Goal: Task Accomplishment & Management: Complete application form

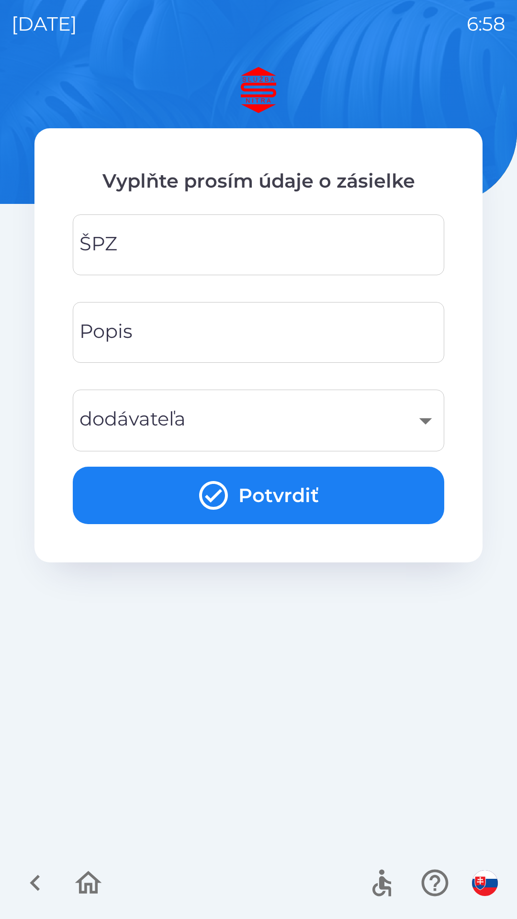
click at [161, 239] on input "ŠPZ" at bounding box center [258, 245] width 348 height 38
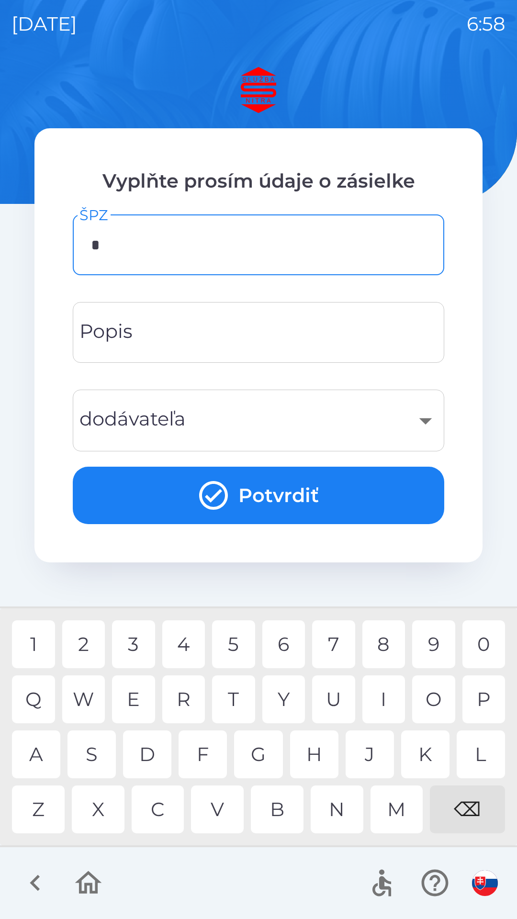
click at [487, 696] on div "P" at bounding box center [483, 699] width 43 height 48
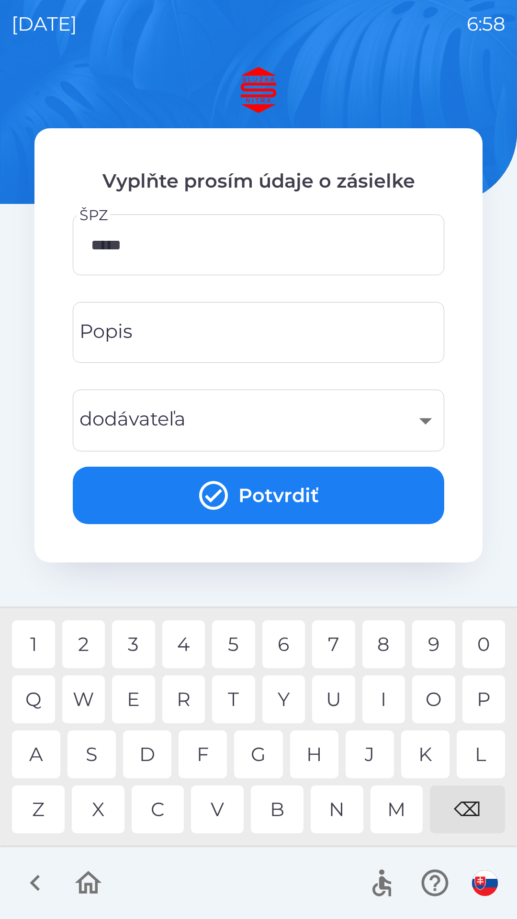
click at [189, 642] on div "4" at bounding box center [183, 644] width 43 height 48
click at [147, 753] on div "D" at bounding box center [147, 754] width 48 height 48
type input "*******"
click at [47, 756] on div "A" at bounding box center [36, 754] width 48 height 48
click at [223, 337] on input "Popis" at bounding box center [258, 332] width 348 height 38
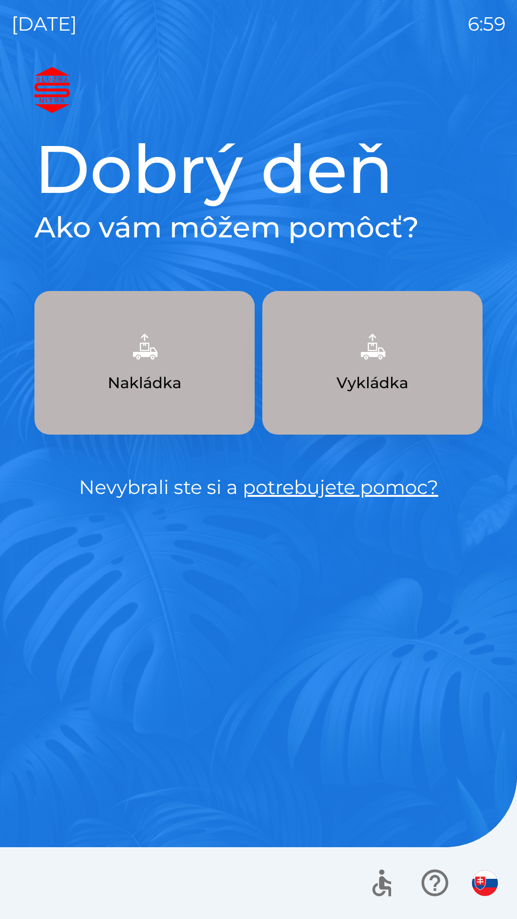
click at [378, 382] on p "Vykládka" at bounding box center [372, 382] width 72 height 23
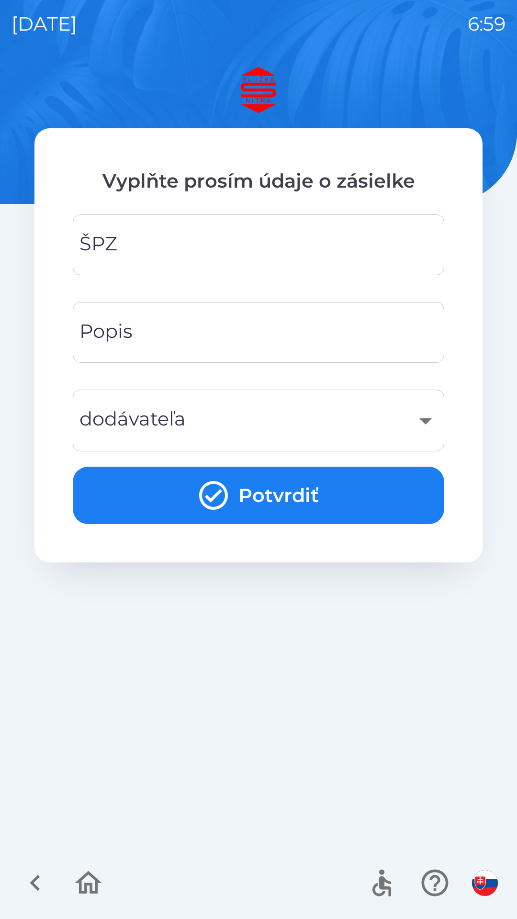
click at [182, 244] on input "ŠPZ" at bounding box center [258, 245] width 348 height 38
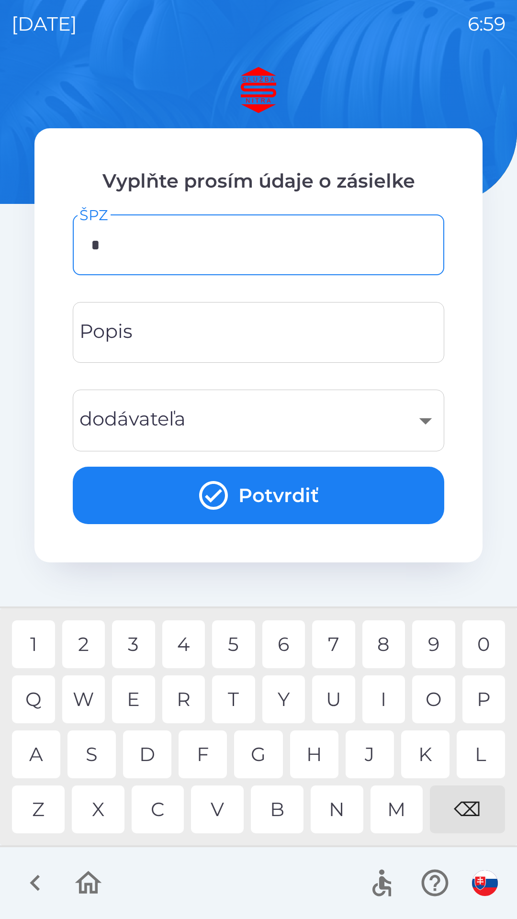
click at [477, 704] on div "P" at bounding box center [483, 699] width 43 height 48
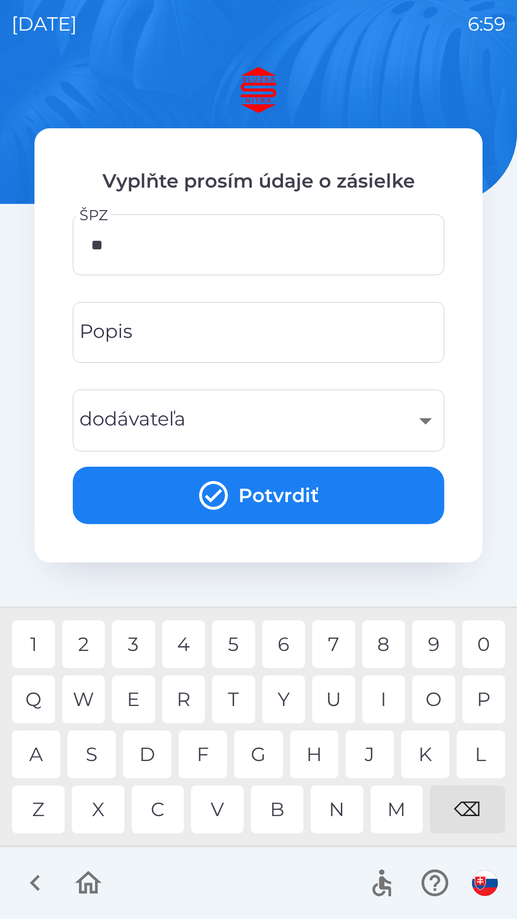
click at [339, 808] on div "N" at bounding box center [337, 809] width 53 height 48
click at [186, 645] on div "4" at bounding box center [183, 644] width 43 height 48
click at [386, 644] on div "8" at bounding box center [383, 644] width 43 height 48
click at [150, 757] on div "D" at bounding box center [147, 754] width 48 height 48
type input "*******"
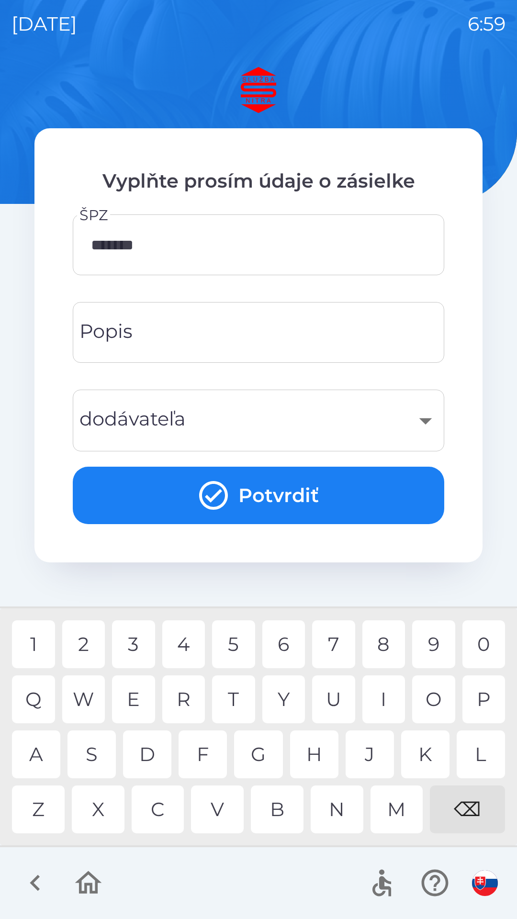
click at [41, 756] on div "A" at bounding box center [36, 754] width 48 height 48
click at [202, 338] on input "Popis" at bounding box center [258, 332] width 348 height 38
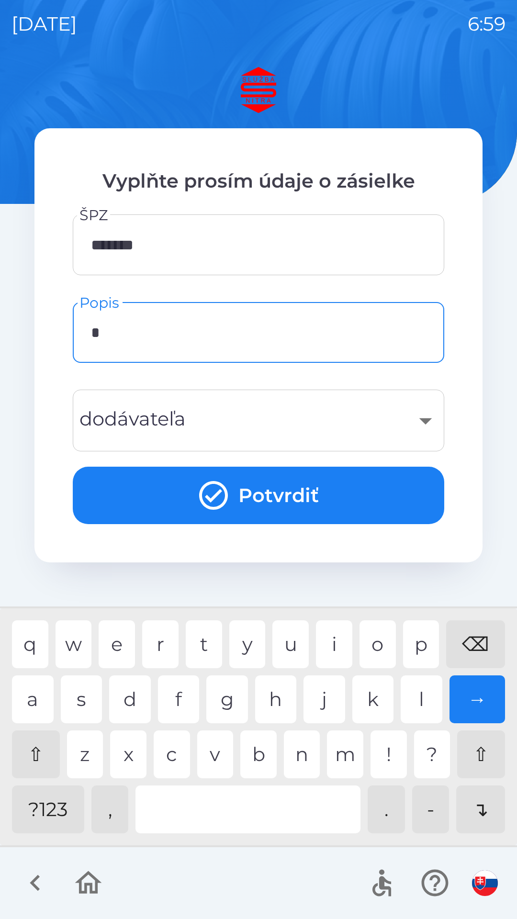
click at [173, 704] on div "f" at bounding box center [179, 699] width 42 height 48
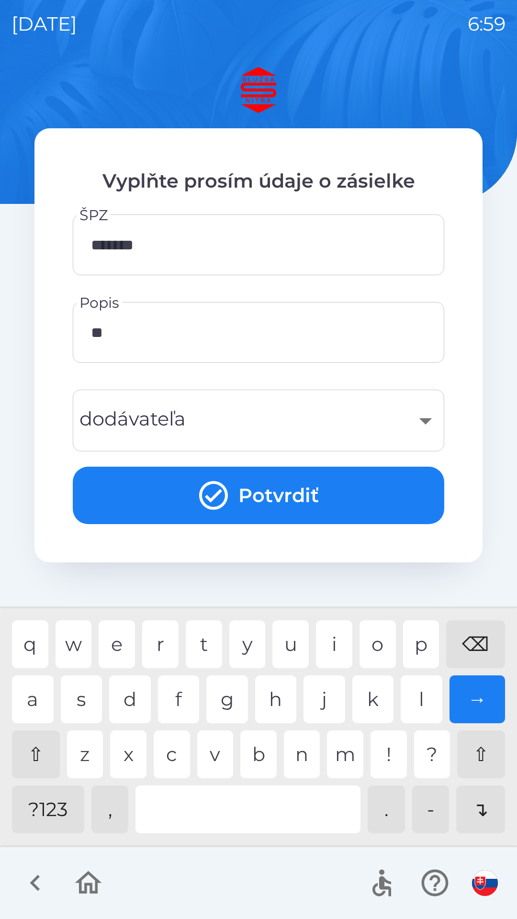
click at [335, 649] on div "i" at bounding box center [334, 644] width 36 height 48
click at [120, 644] on div "e" at bounding box center [117, 644] width 36 height 48
click at [332, 643] on div "i" at bounding box center [334, 644] width 36 height 48
click at [303, 764] on div "n" at bounding box center [302, 754] width 36 height 48
type input "********"
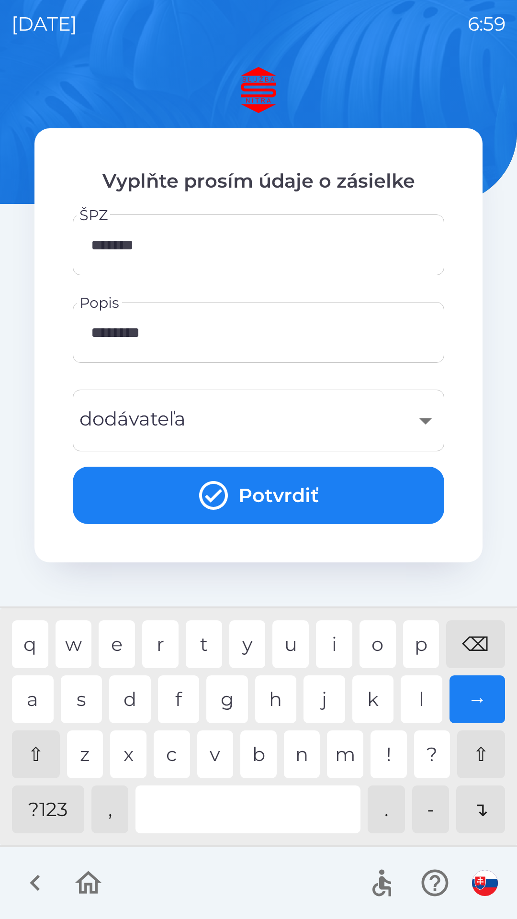
click at [120, 649] on div "e" at bounding box center [117, 644] width 36 height 48
click at [422, 424] on div "​" at bounding box center [258, 420] width 348 height 39
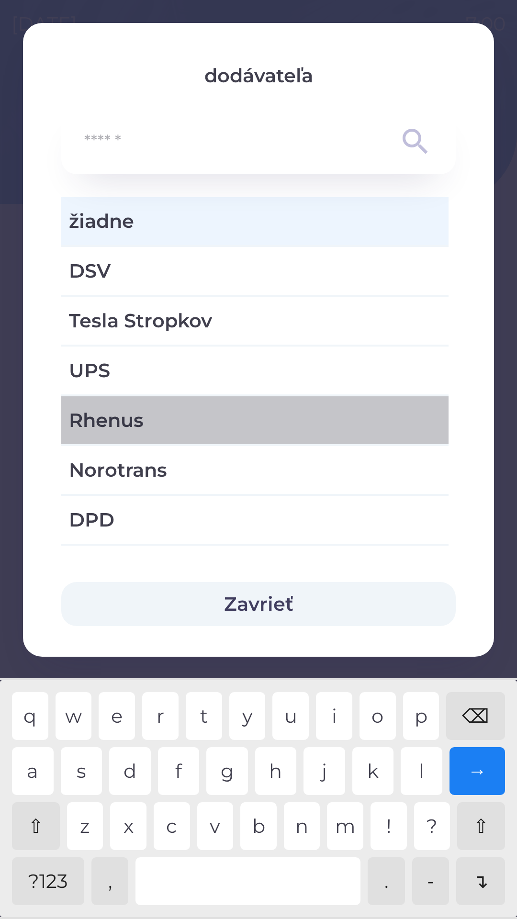
click at [200, 423] on span "Rhenus" at bounding box center [255, 420] width 372 height 29
type input "***"
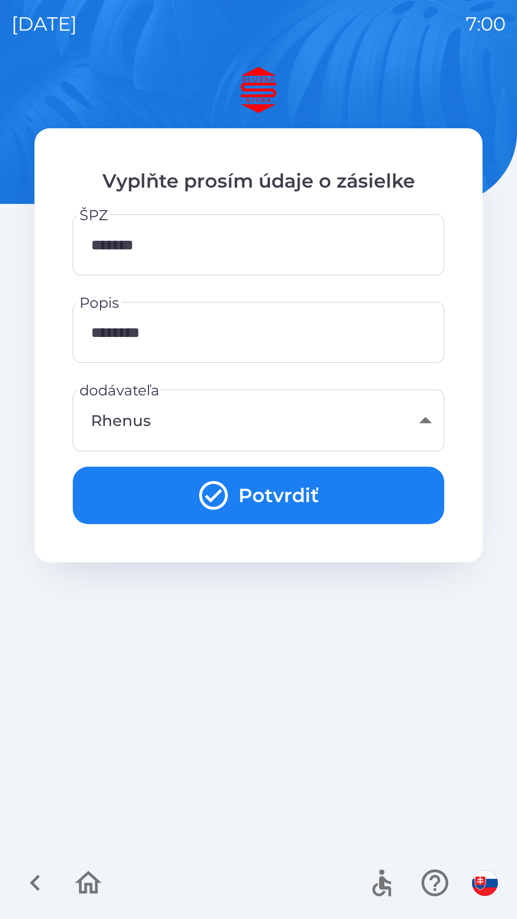
click at [189, 428] on div "Rhenus" at bounding box center [258, 420] width 348 height 39
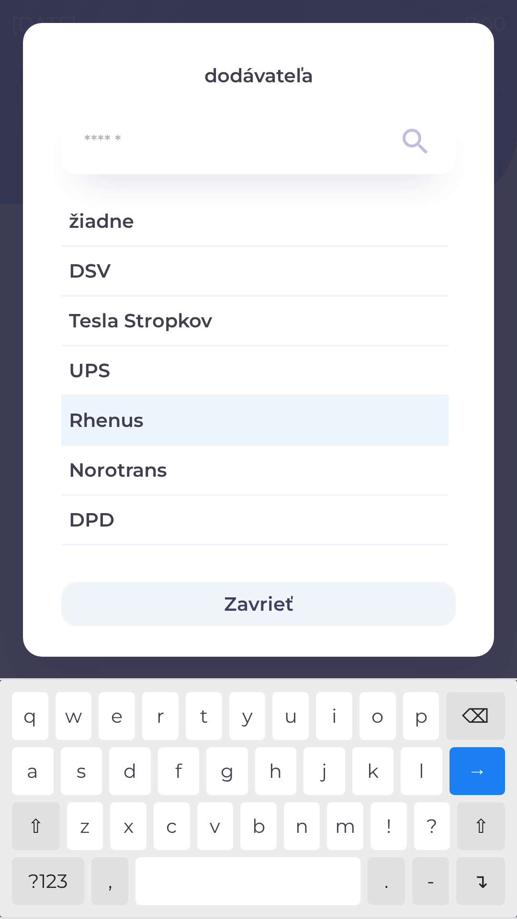
click at [167, 422] on span "Rhenus" at bounding box center [255, 420] width 372 height 29
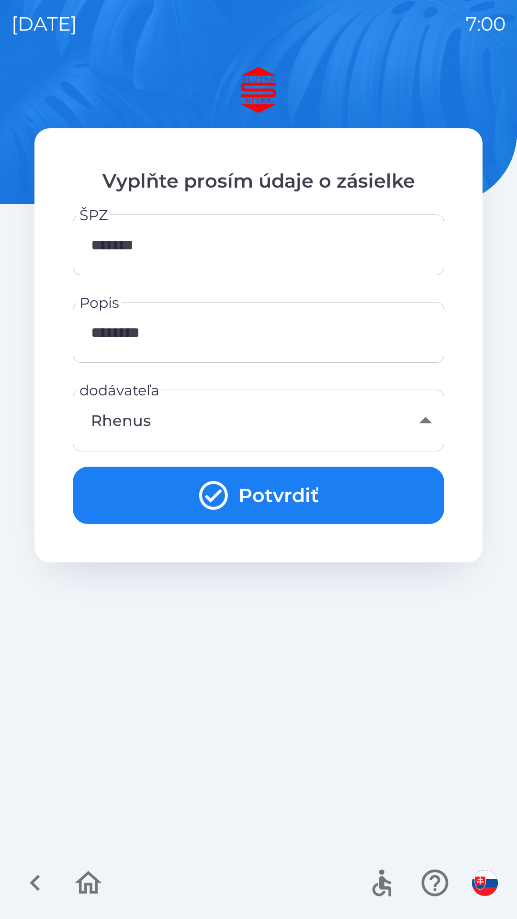
click at [219, 494] on icon "submit" at bounding box center [213, 495] width 34 height 34
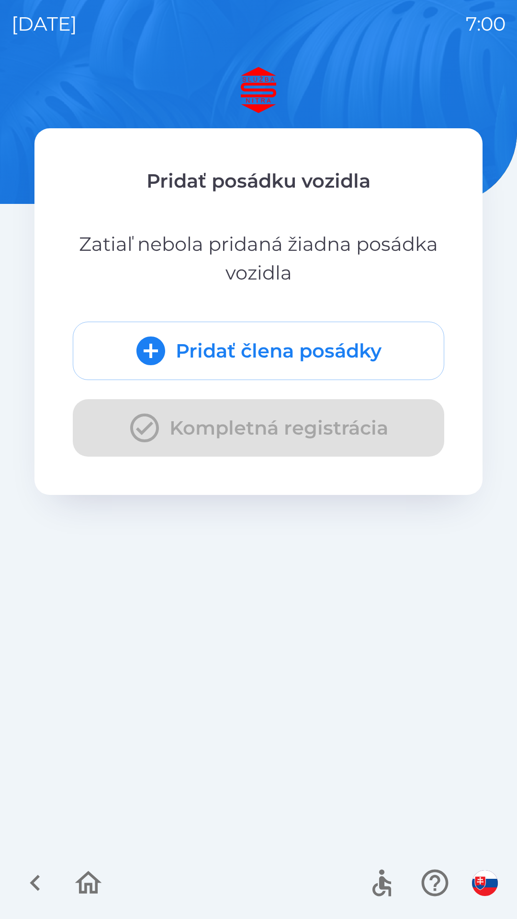
click at [145, 432] on div "Pridať člena posádky Kompletná registrácia" at bounding box center [258, 389] width 371 height 135
click at [159, 352] on icon "submit" at bounding box center [150, 350] width 29 height 29
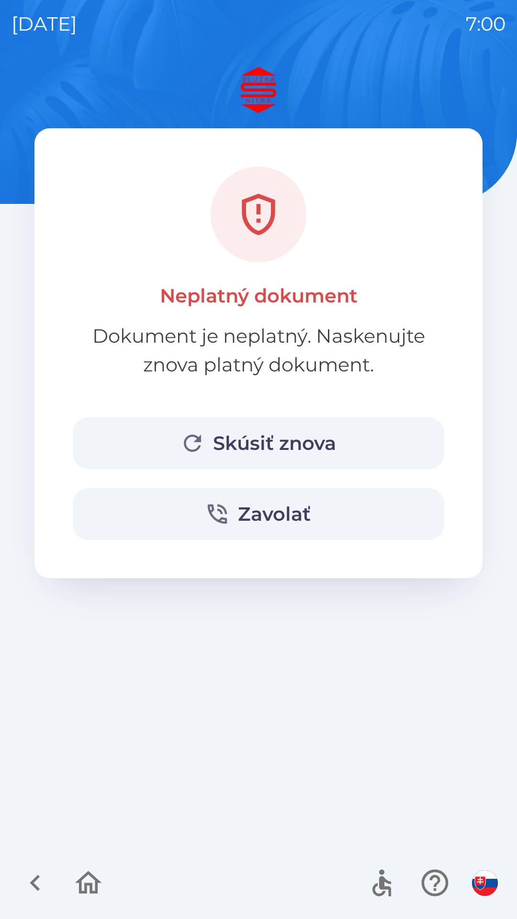
click at [242, 454] on button "Skúsiť znova" at bounding box center [258, 443] width 371 height 52
click at [258, 513] on button "Zavolať" at bounding box center [258, 514] width 371 height 52
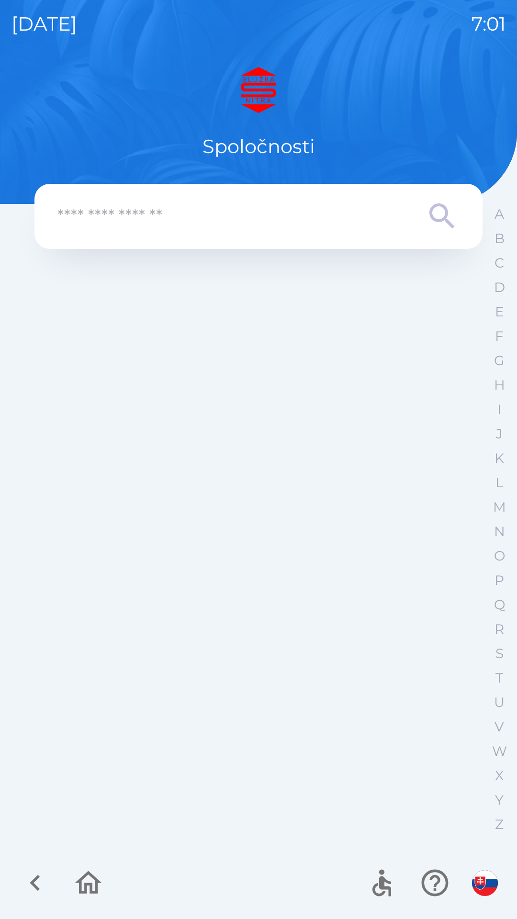
click at [431, 211] on icon at bounding box center [441, 215] width 25 height 25
click at [149, 220] on input "text" at bounding box center [239, 216] width 364 height 26
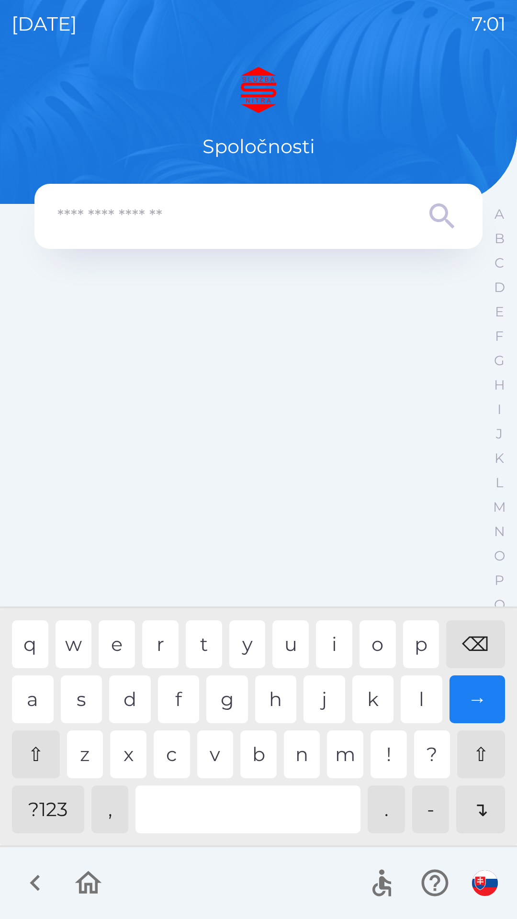
click at [36, 882] on icon "button" at bounding box center [35, 883] width 32 height 32
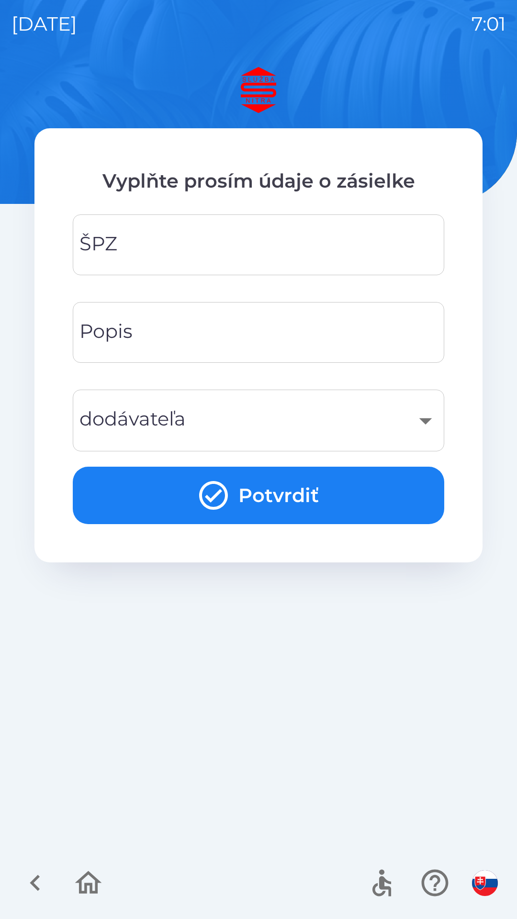
click at [186, 237] on input "ŠPZ" at bounding box center [258, 245] width 348 height 38
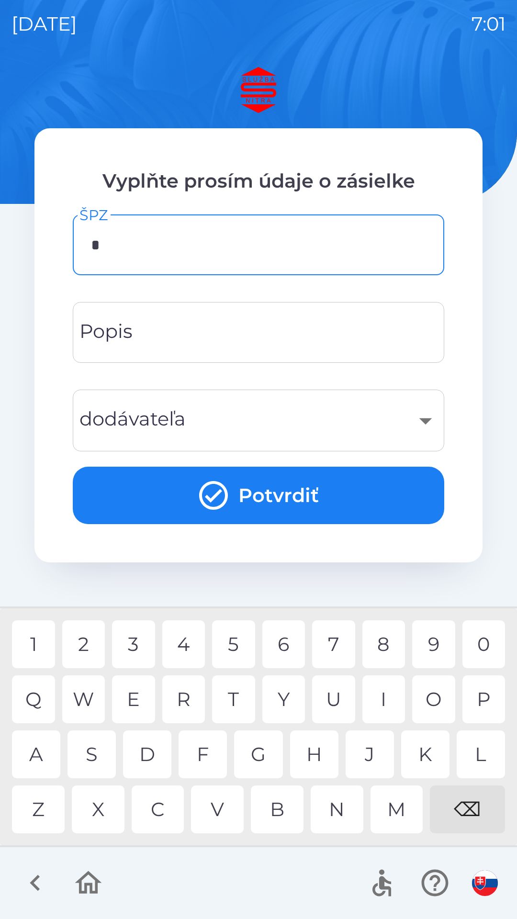
click at [475, 690] on div "P" at bounding box center [483, 699] width 43 height 48
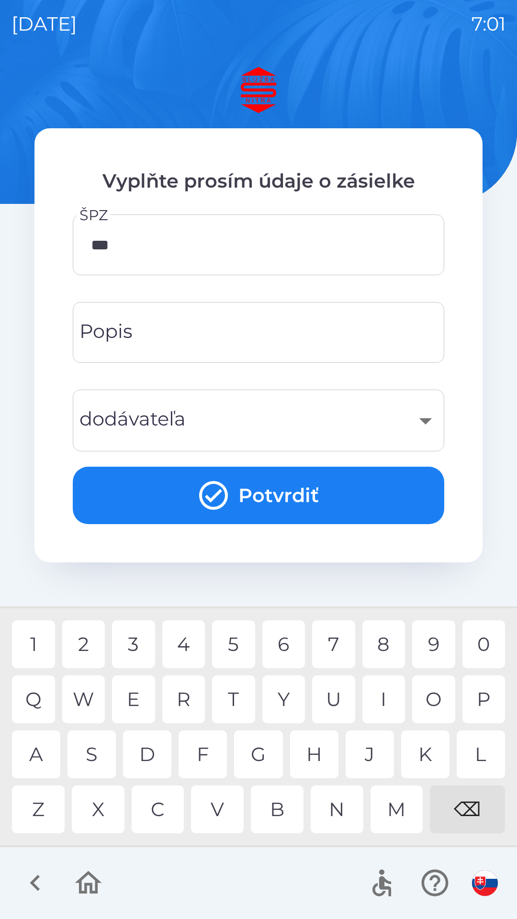
click at [184, 645] on div "4" at bounding box center [183, 644] width 43 height 48
click at [385, 646] on div "8" at bounding box center [383, 644] width 43 height 48
click at [178, 643] on div "4" at bounding box center [183, 644] width 43 height 48
type input "*******"
click at [184, 331] on input "Popis" at bounding box center [258, 332] width 348 height 38
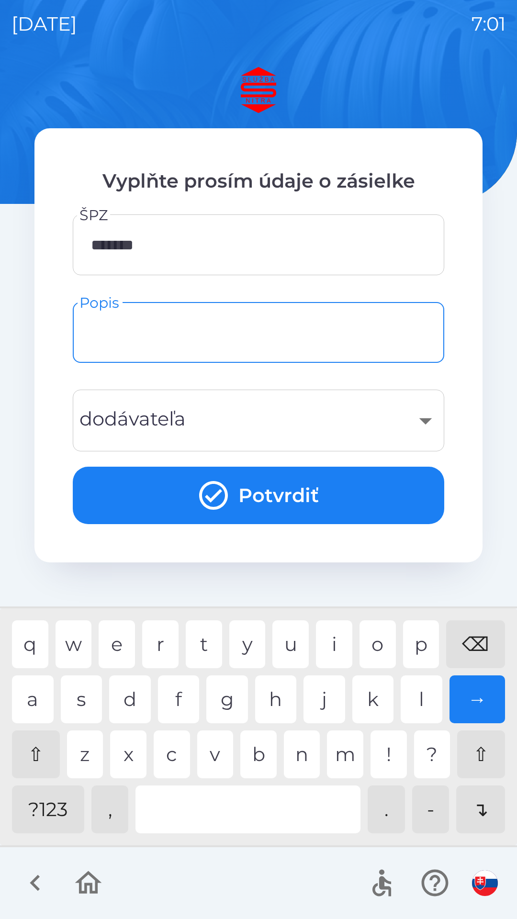
click at [175, 425] on div "​" at bounding box center [258, 420] width 348 height 39
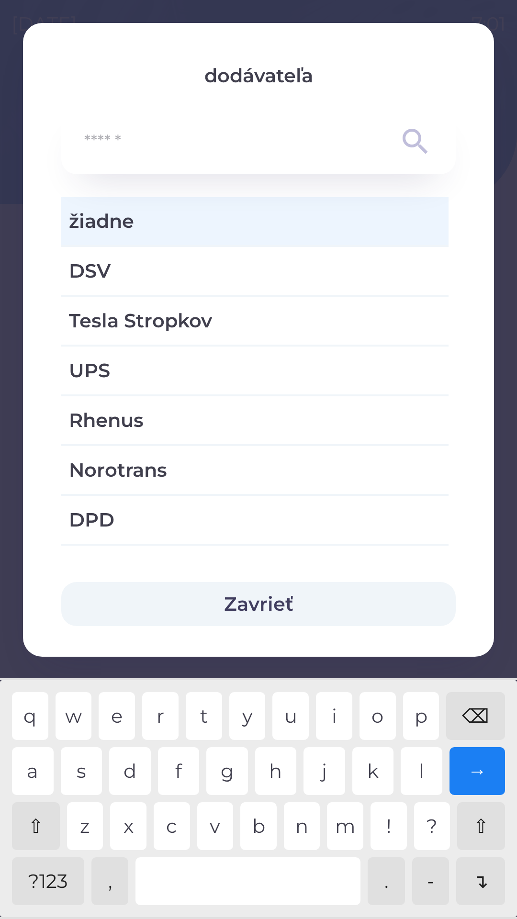
click at [164, 427] on span "Rhenus" at bounding box center [255, 420] width 372 height 29
type input "***"
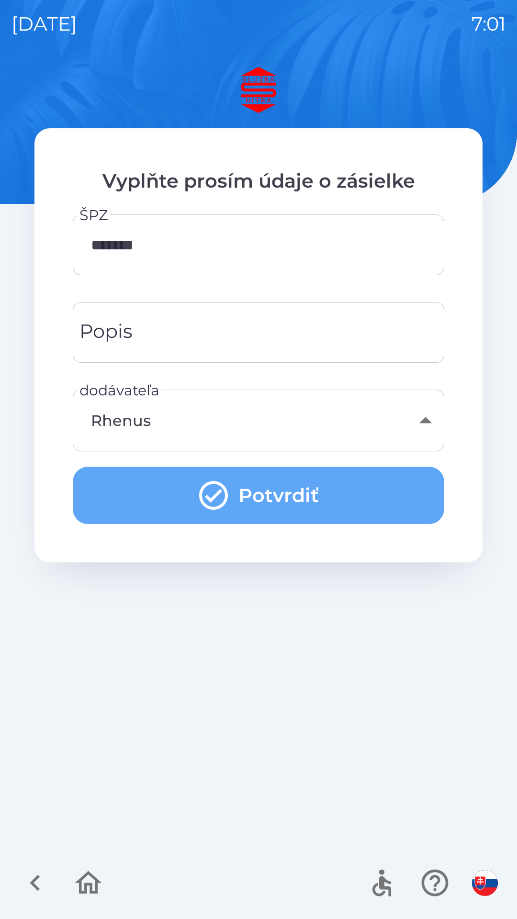
click at [211, 489] on icon "submit" at bounding box center [213, 495] width 34 height 34
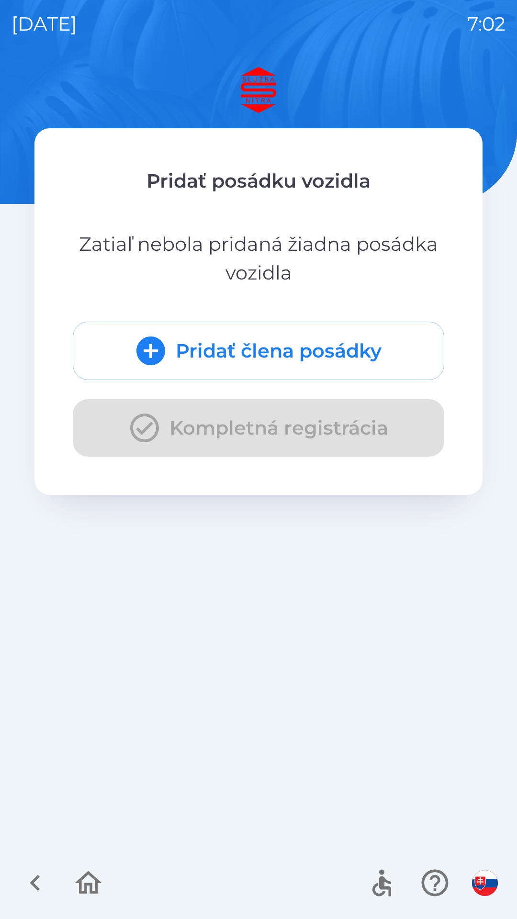
click at [152, 430] on div "Pridať člena posádky Kompletná registrácia" at bounding box center [258, 389] width 371 height 135
click at [235, 428] on div "Pridať člena posádky Kompletná registrácia" at bounding box center [258, 389] width 371 height 135
click at [150, 356] on icon "submit" at bounding box center [151, 351] width 34 height 34
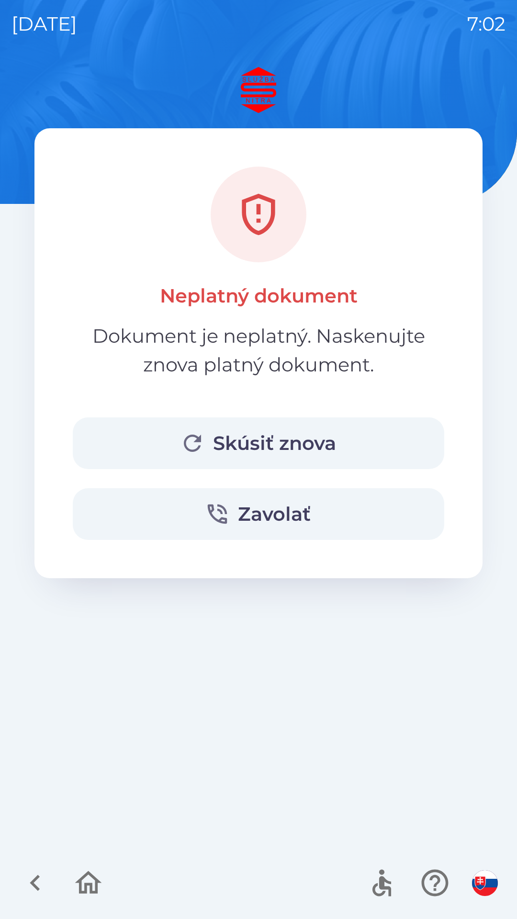
click at [430, 880] on icon "button" at bounding box center [434, 882] width 27 height 27
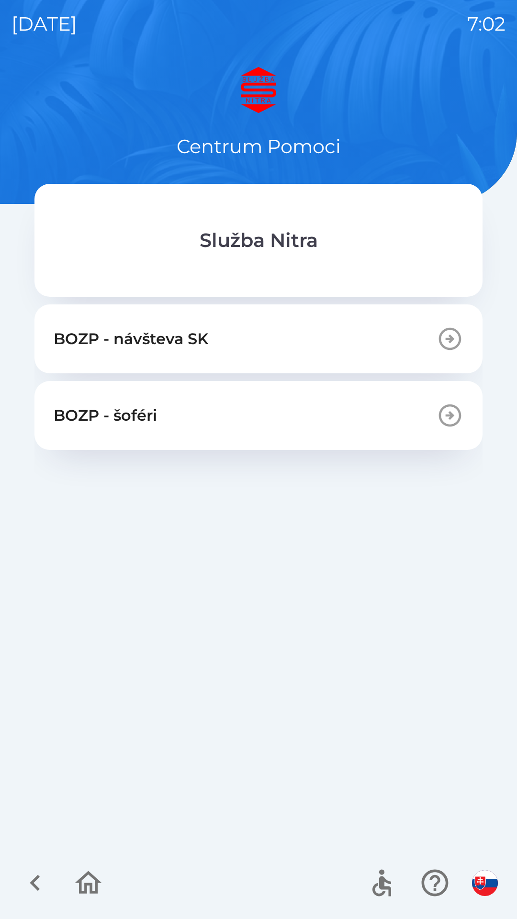
click at [41, 885] on icon "button" at bounding box center [35, 883] width 32 height 32
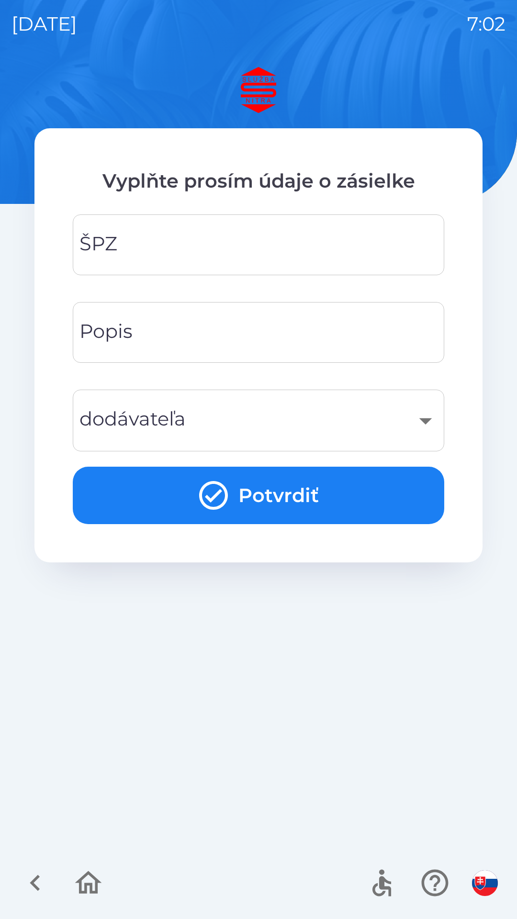
click at [215, 240] on input "ŠPZ" at bounding box center [258, 245] width 348 height 38
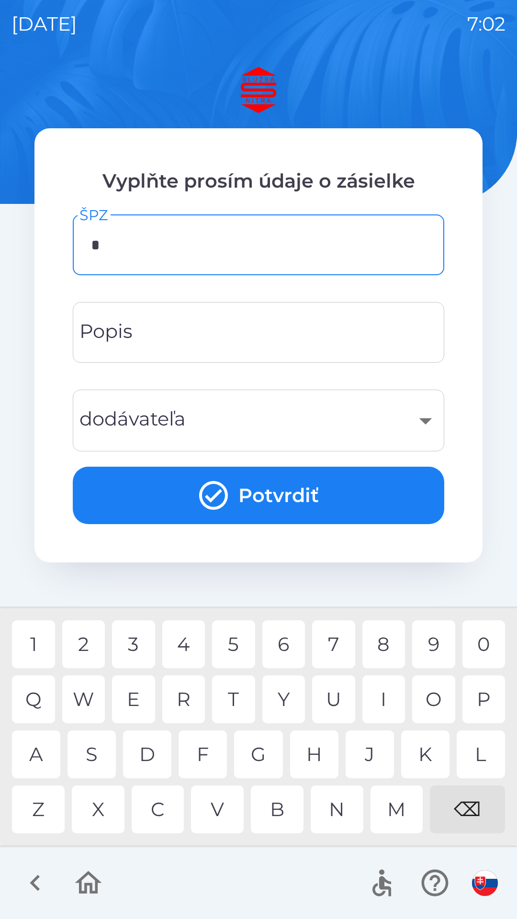
click at [483, 701] on div "P" at bounding box center [483, 699] width 43 height 48
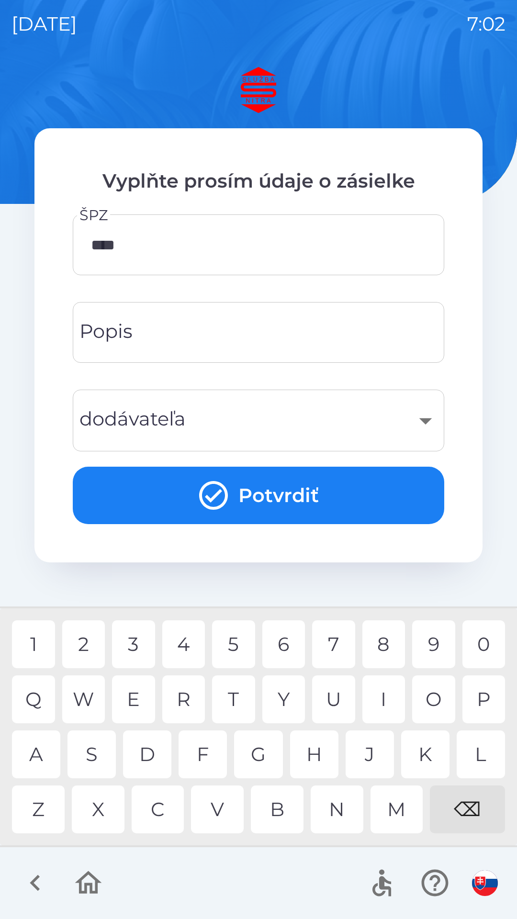
click at [380, 647] on div "8" at bounding box center [383, 644] width 43 height 48
click at [178, 643] on div "4" at bounding box center [183, 644] width 43 height 48
click at [149, 754] on div "D" at bounding box center [147, 754] width 48 height 48
type input "*******"
click at [184, 334] on input "Popis" at bounding box center [258, 332] width 348 height 38
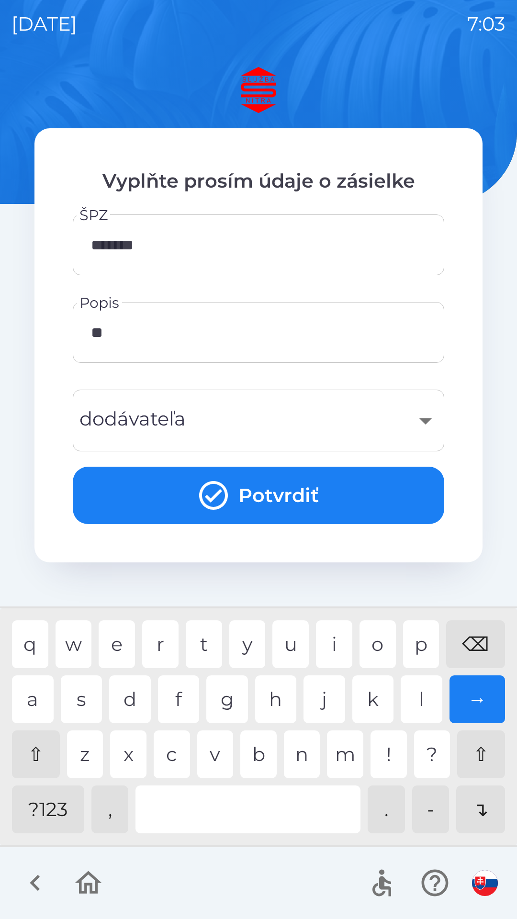
click at [337, 640] on div "i" at bounding box center [334, 644] width 36 height 48
click at [300, 758] on div "n" at bounding box center [302, 754] width 36 height 48
click at [419, 702] on div "l" at bounding box center [422, 699] width 42 height 48
click at [307, 758] on div "n" at bounding box center [302, 754] width 36 height 48
type input "********"
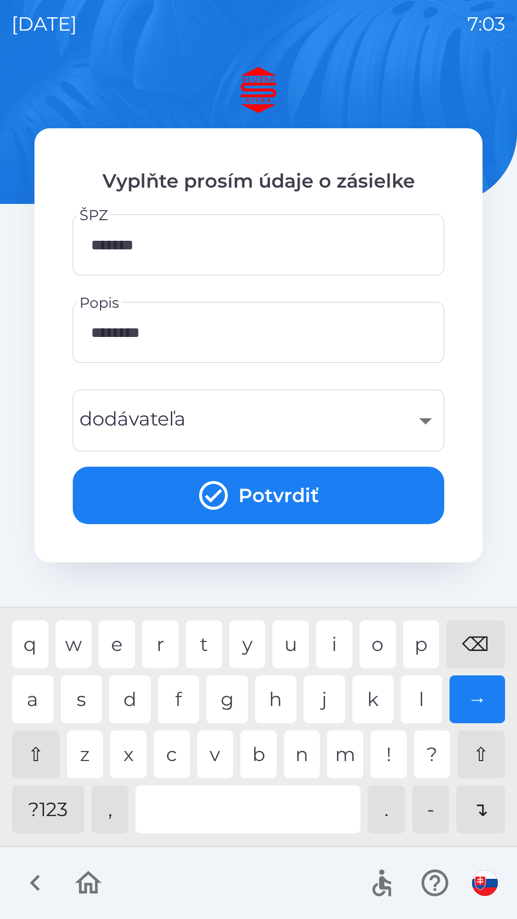
click at [172, 420] on div "​" at bounding box center [258, 420] width 348 height 39
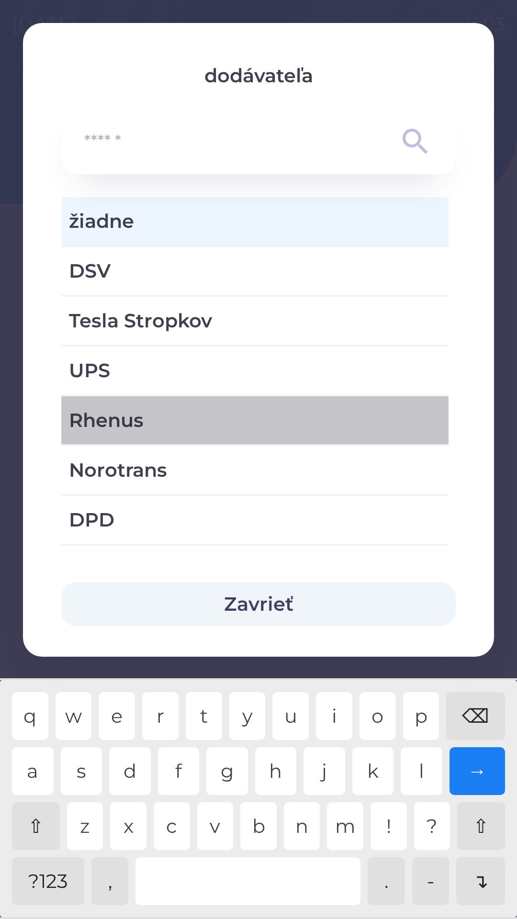
click at [150, 423] on span "Rhenus" at bounding box center [255, 420] width 372 height 29
type input "***"
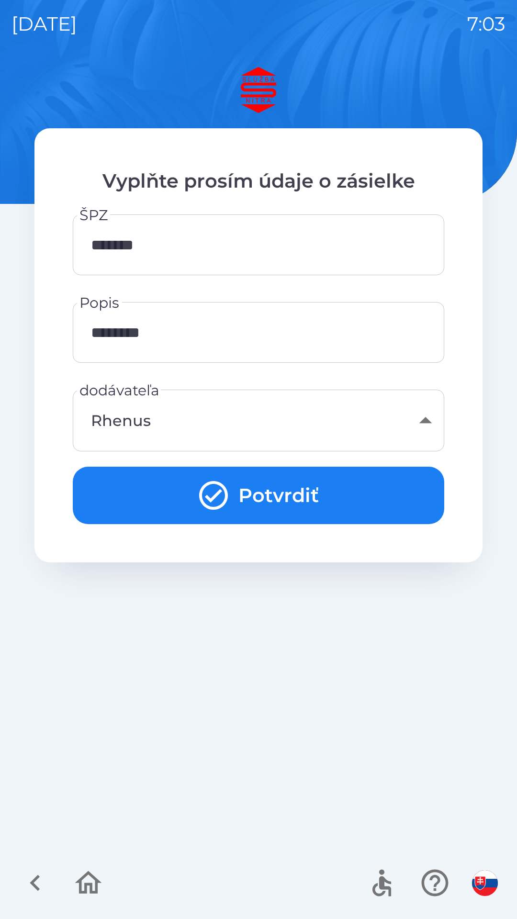
click at [214, 495] on icon "submit" at bounding box center [213, 495] width 34 height 34
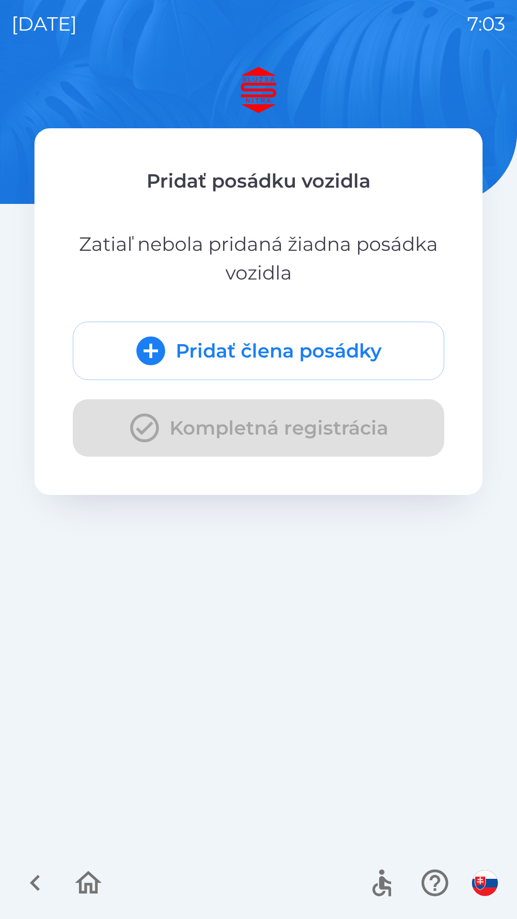
click at [152, 353] on icon "submit" at bounding box center [151, 351] width 34 height 34
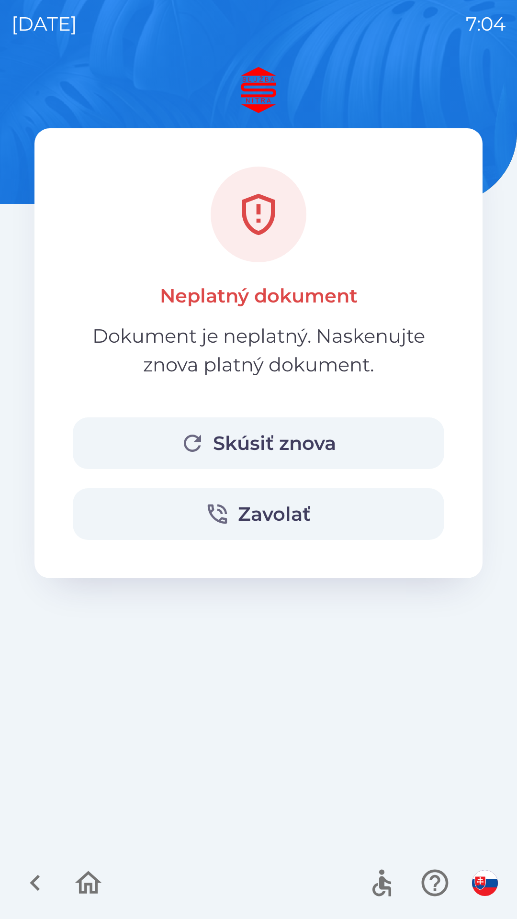
click at [236, 517] on button "Zavolať" at bounding box center [258, 514] width 371 height 52
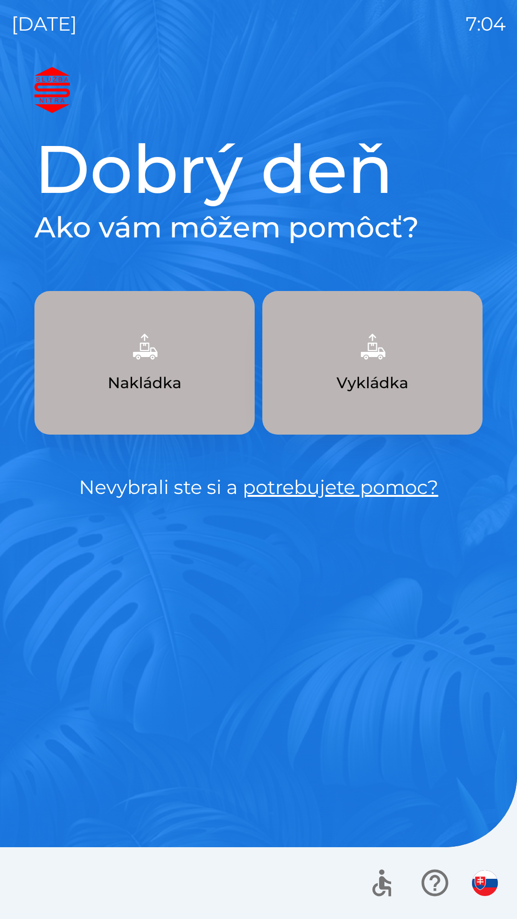
click at [375, 336] on img "button" at bounding box center [372, 346] width 42 height 42
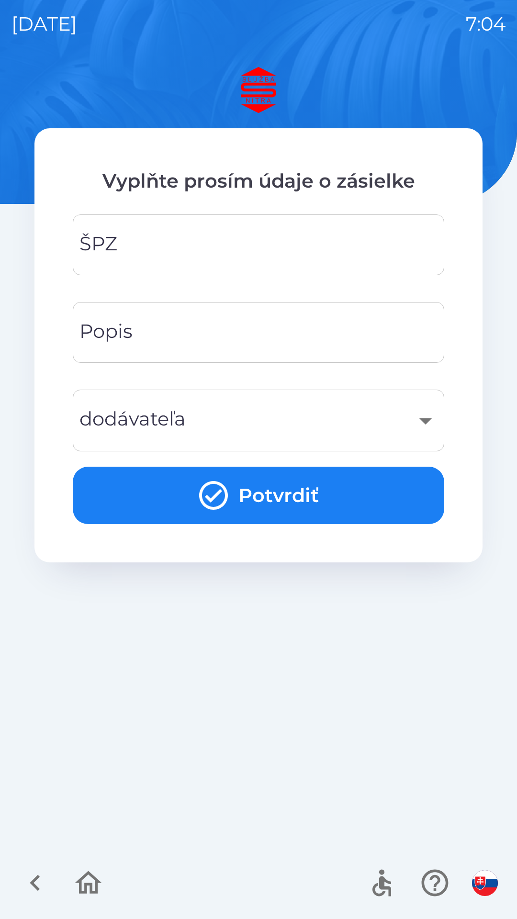
click at [231, 242] on input "ŠPZ" at bounding box center [258, 245] width 348 height 38
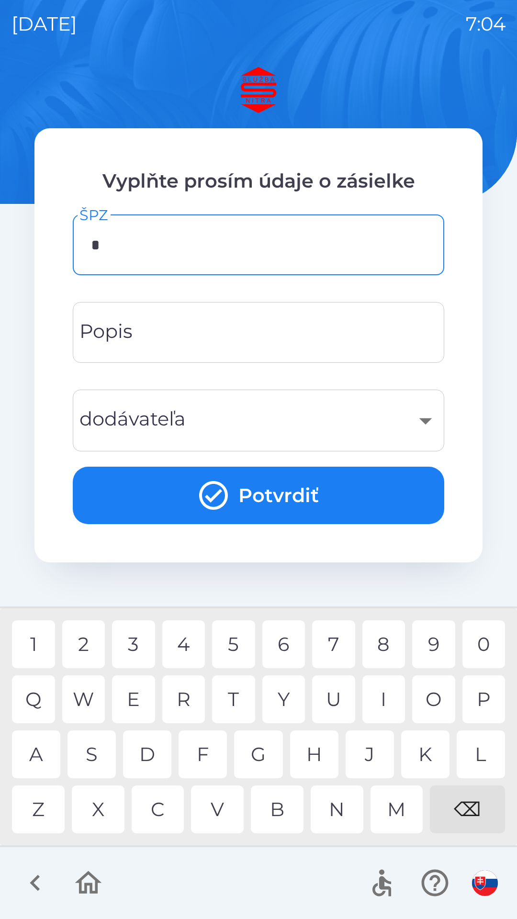
click at [483, 699] on div "P" at bounding box center [483, 699] width 43 height 48
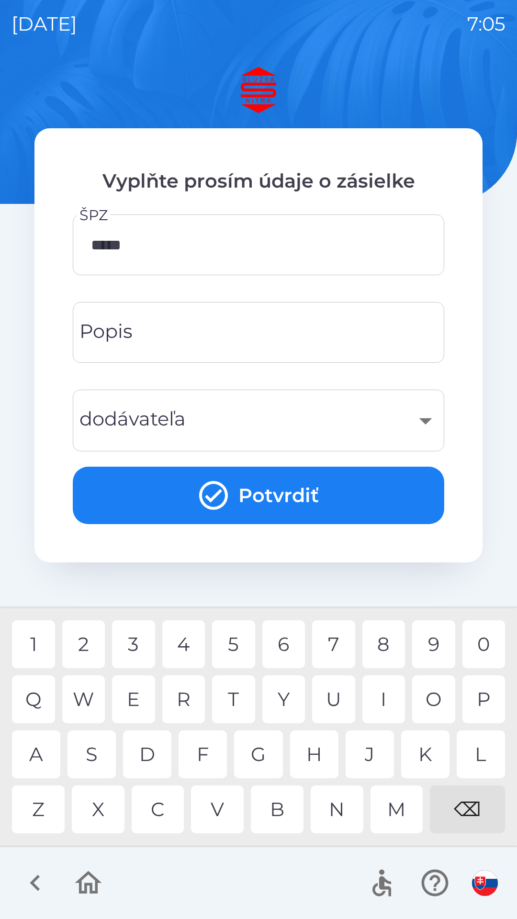
click at [189, 640] on div "4" at bounding box center [183, 644] width 43 height 48
type input "*******"
click at [39, 753] on div "A" at bounding box center [36, 754] width 48 height 48
click at [170, 338] on input "Popis" at bounding box center [258, 332] width 348 height 38
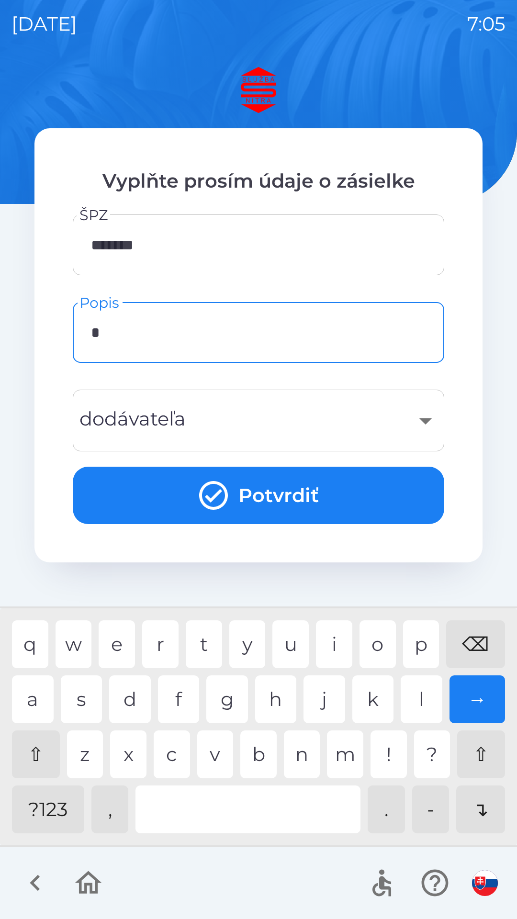
click at [178, 702] on div "f" at bounding box center [179, 699] width 42 height 48
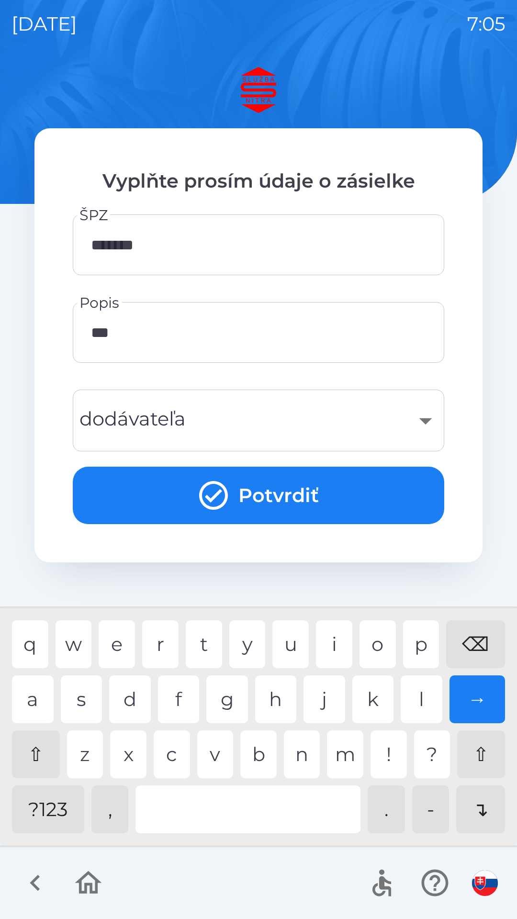
click at [301, 759] on div "n" at bounding box center [302, 754] width 36 height 48
click at [121, 644] on div "e" at bounding box center [117, 644] width 36 height 48
click at [420, 699] on div "l" at bounding box center [422, 699] width 42 height 48
click at [307, 757] on div "n" at bounding box center [302, 754] width 36 height 48
type input "********"
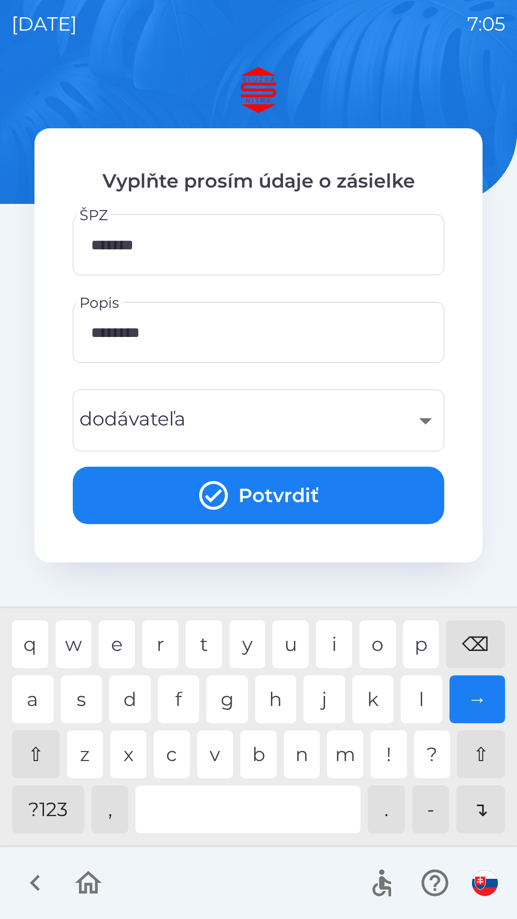
click at [201, 426] on div "​" at bounding box center [258, 420] width 348 height 39
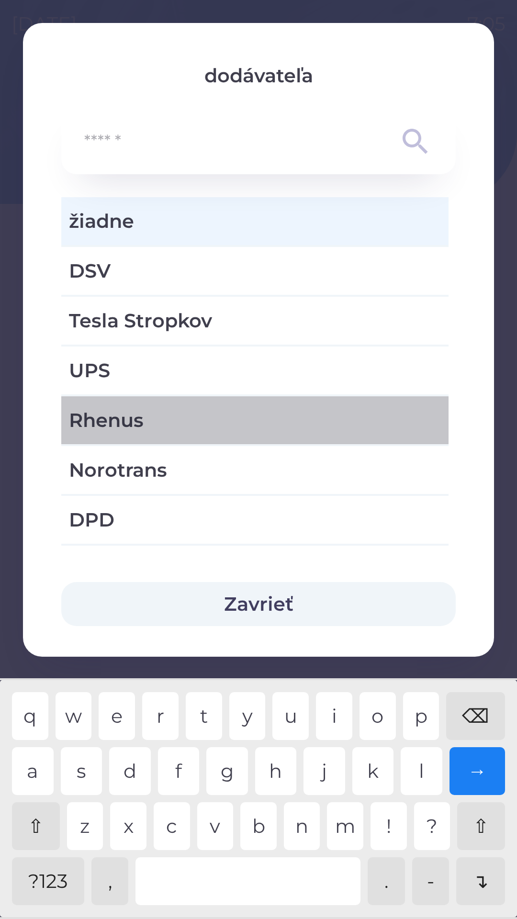
click at [144, 423] on span "Rhenus" at bounding box center [255, 420] width 372 height 29
type input "***"
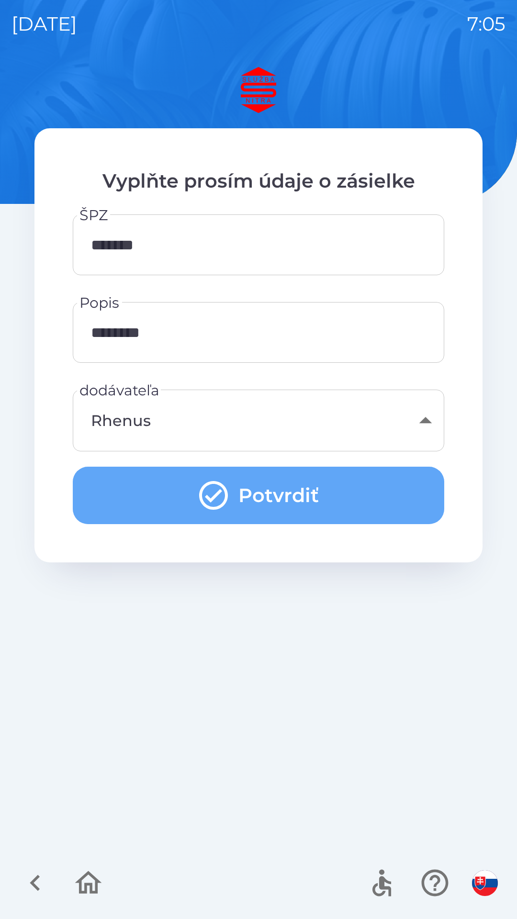
click at [217, 497] on icon "submit" at bounding box center [213, 495] width 34 height 34
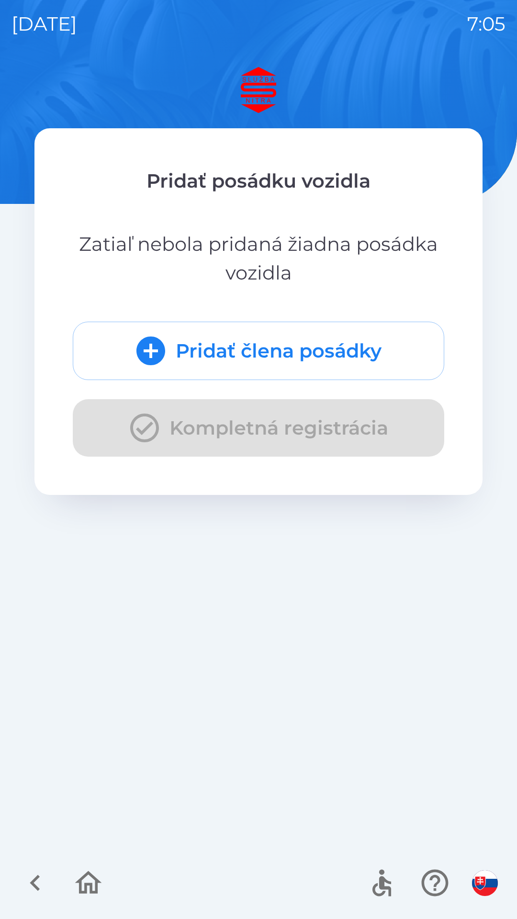
click at [173, 353] on button "Pridať člena posádky" at bounding box center [258, 351] width 371 height 58
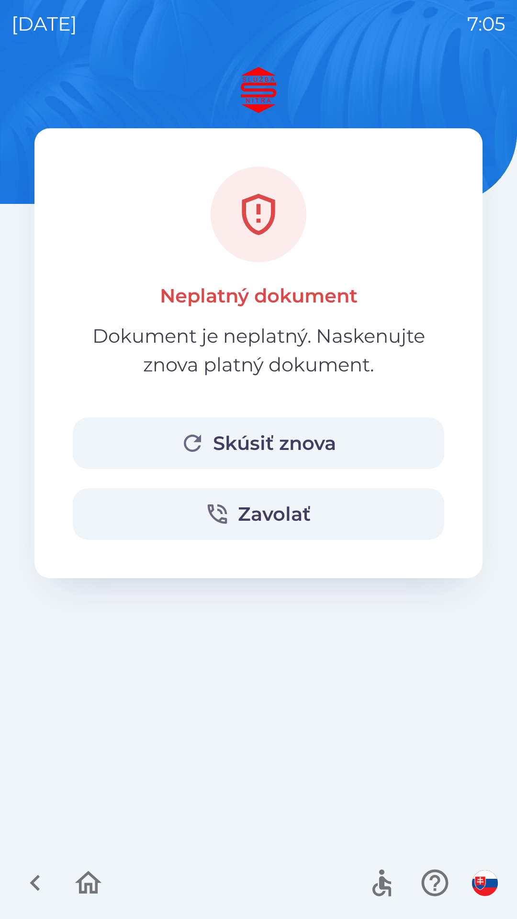
click at [237, 436] on button "Skúsiť znova" at bounding box center [258, 443] width 371 height 52
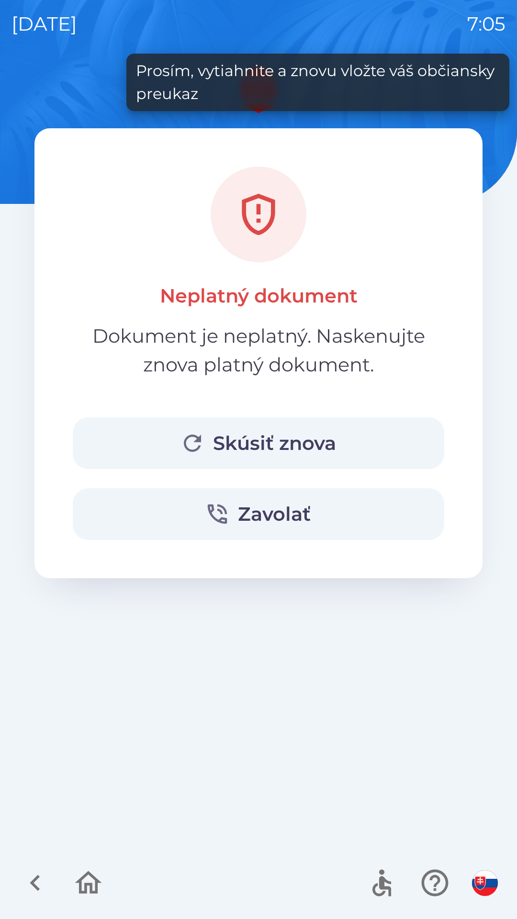
click at [257, 553] on div "Neplatný dokument Dokument je neplatný. Naskenujte znova platný dokument. Skúsi…" at bounding box center [258, 353] width 448 height 450
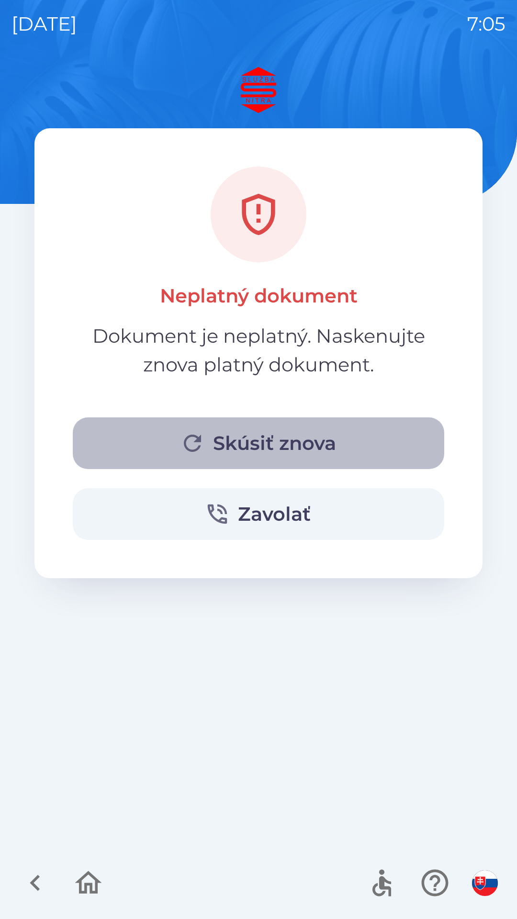
click at [266, 444] on button "Skúsiť znova" at bounding box center [258, 443] width 371 height 52
click at [264, 448] on button "Skúsiť znova" at bounding box center [258, 443] width 371 height 52
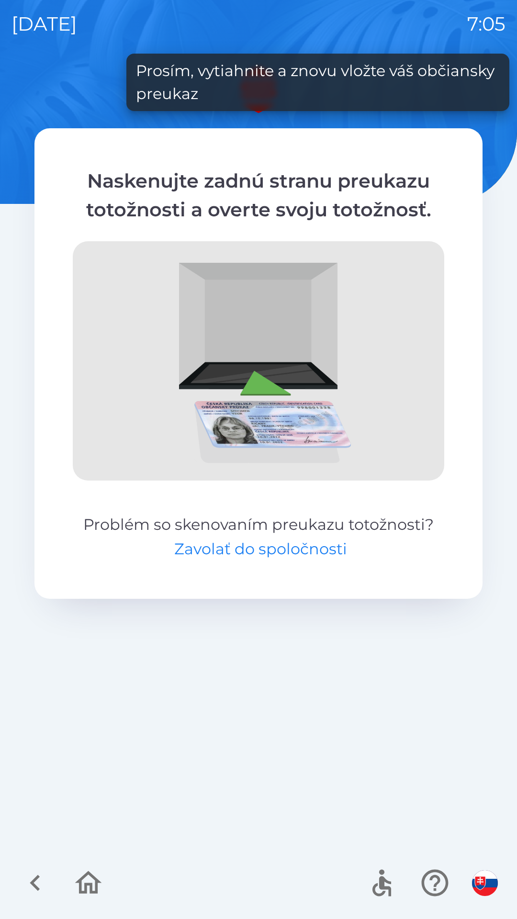
click at [269, 552] on button "Zavolať do spoločnosti" at bounding box center [260, 548] width 173 height 23
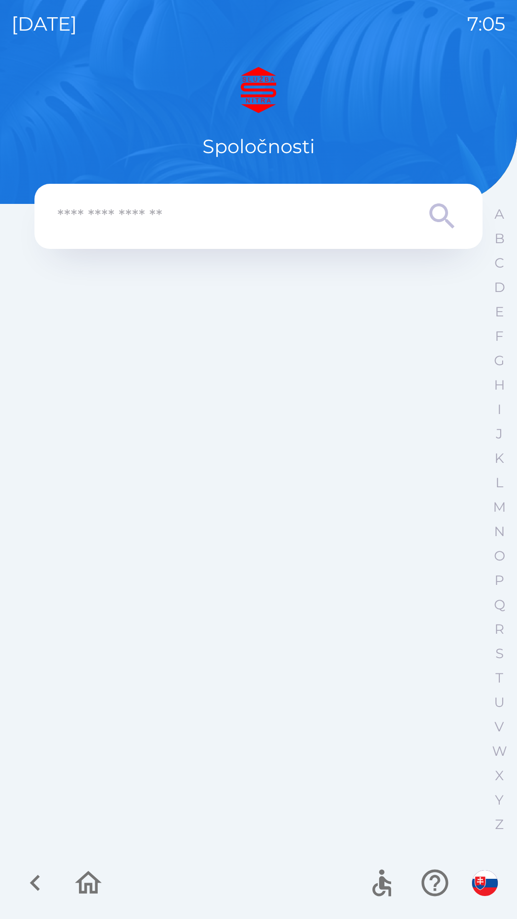
click at [442, 216] on icon at bounding box center [442, 216] width 34 height 34
click at [149, 222] on input "text" at bounding box center [239, 216] width 364 height 26
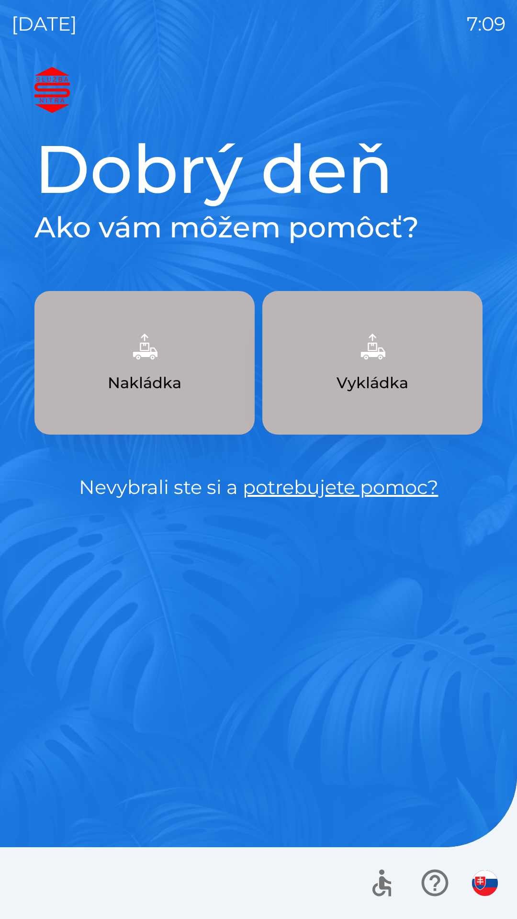
click at [389, 344] on img "button" at bounding box center [372, 346] width 42 height 42
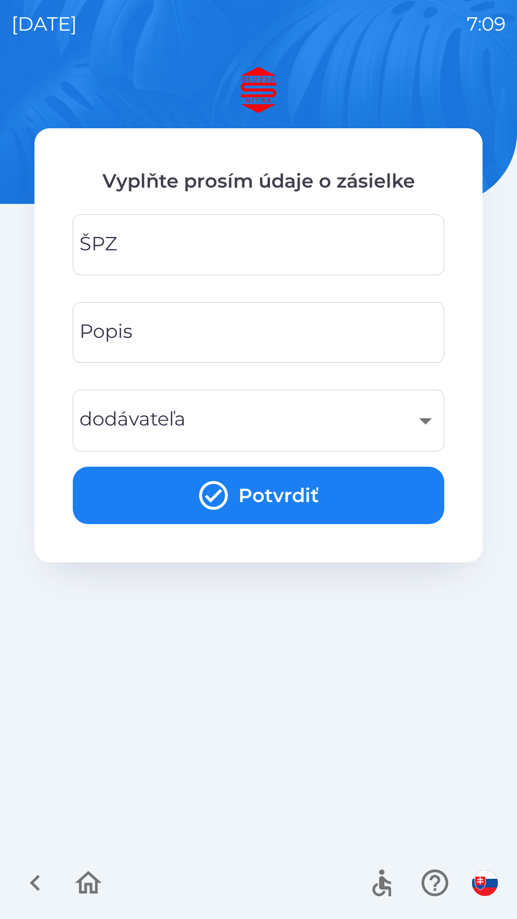
click at [177, 252] on input "ŠPZ" at bounding box center [258, 245] width 348 height 38
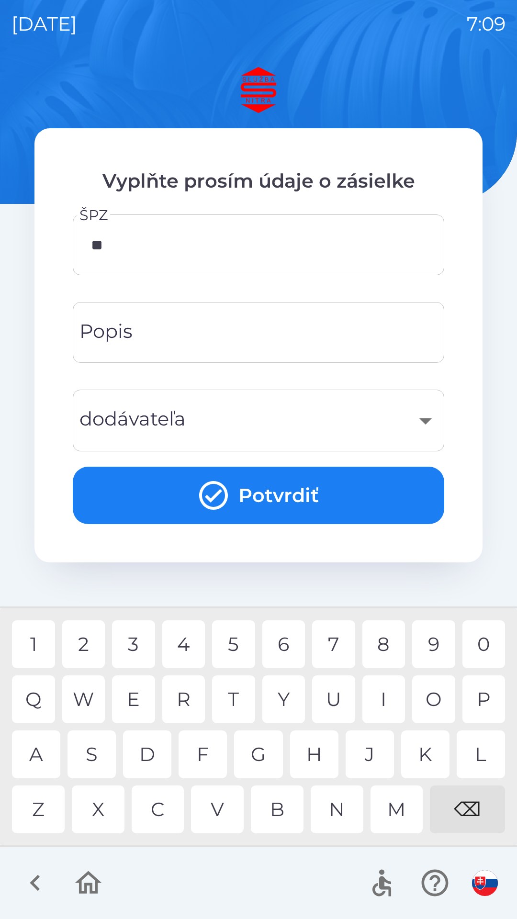
click at [339, 816] on div "N" at bounding box center [337, 809] width 53 height 48
click at [181, 642] on div "4" at bounding box center [183, 644] width 43 height 48
click at [388, 646] on div "8" at bounding box center [383, 644] width 43 height 48
click at [142, 759] on div "D" at bounding box center [147, 754] width 48 height 48
type input "*******"
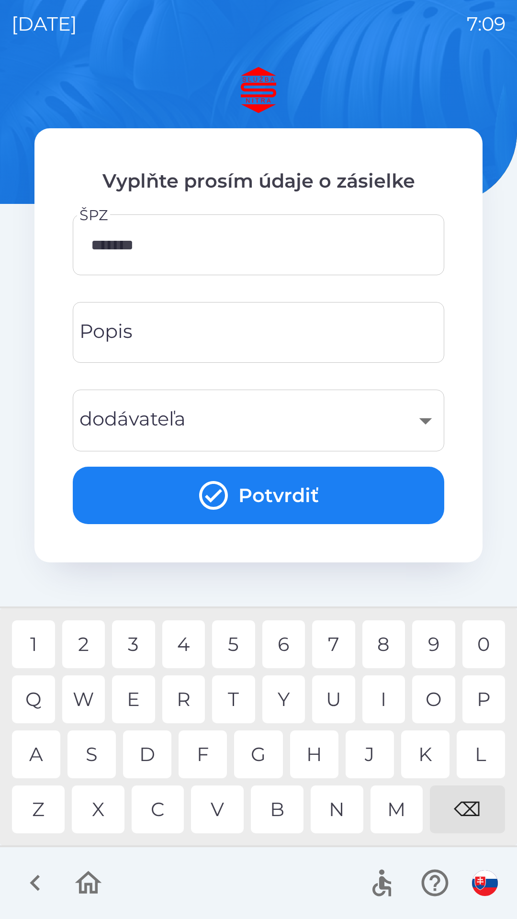
click at [199, 423] on div "​" at bounding box center [258, 420] width 348 height 39
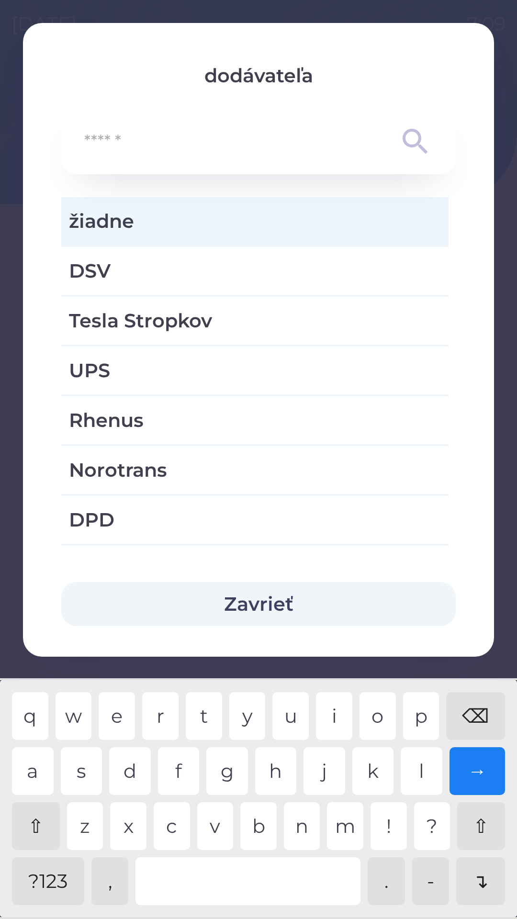
click at [147, 419] on span "Rhenus" at bounding box center [255, 420] width 372 height 29
type input "***"
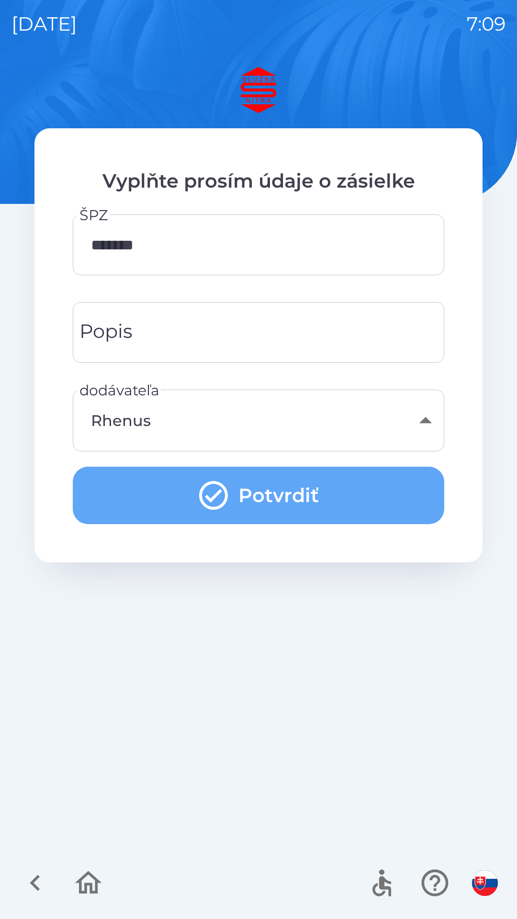
click at [223, 497] on icon "submit" at bounding box center [213, 495] width 34 height 34
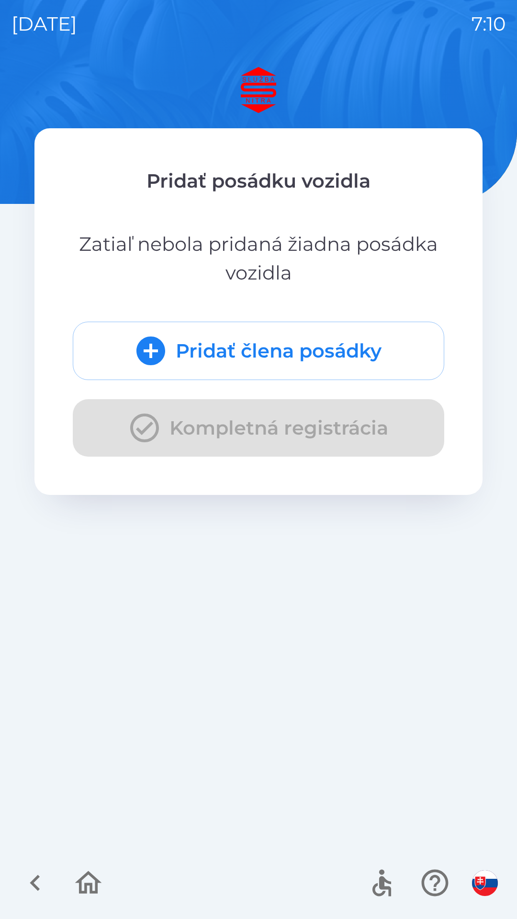
click at [154, 346] on icon "submit" at bounding box center [150, 350] width 29 height 29
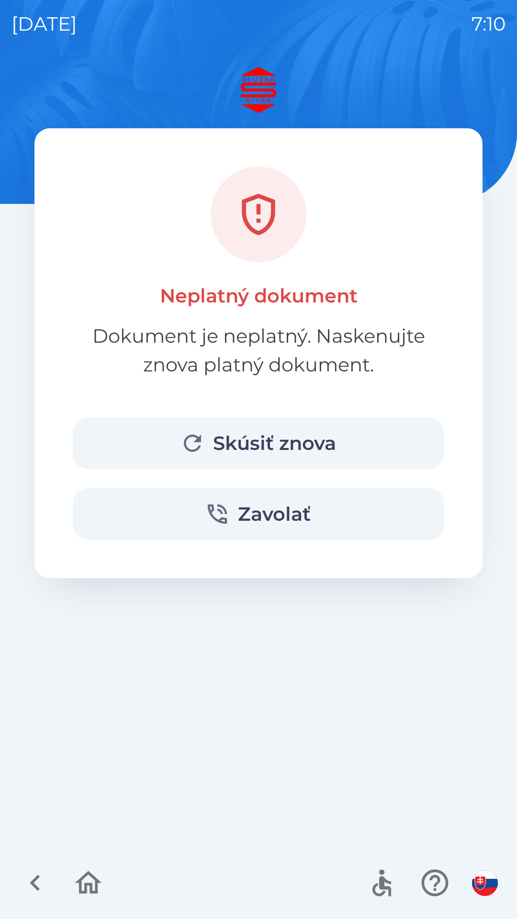
click at [245, 432] on button "Skúsiť znova" at bounding box center [258, 443] width 371 height 52
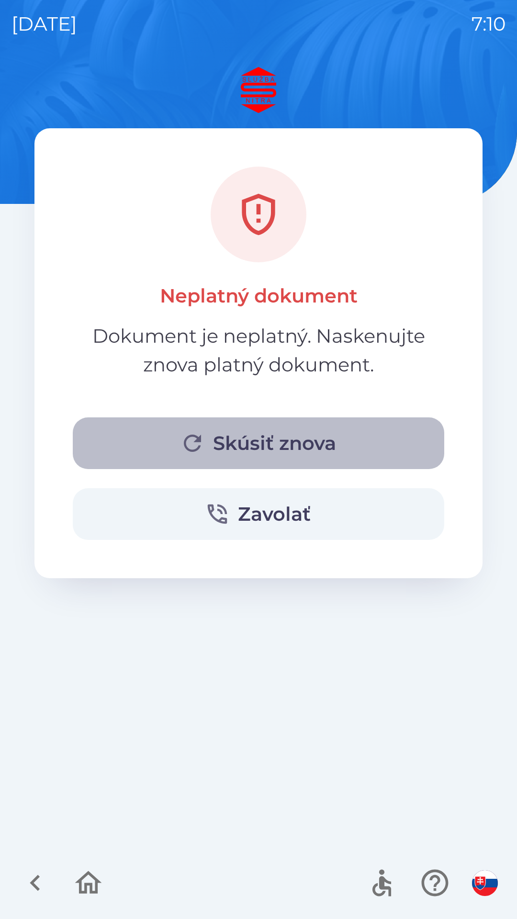
click at [233, 444] on button "Skúsiť znova" at bounding box center [258, 443] width 371 height 52
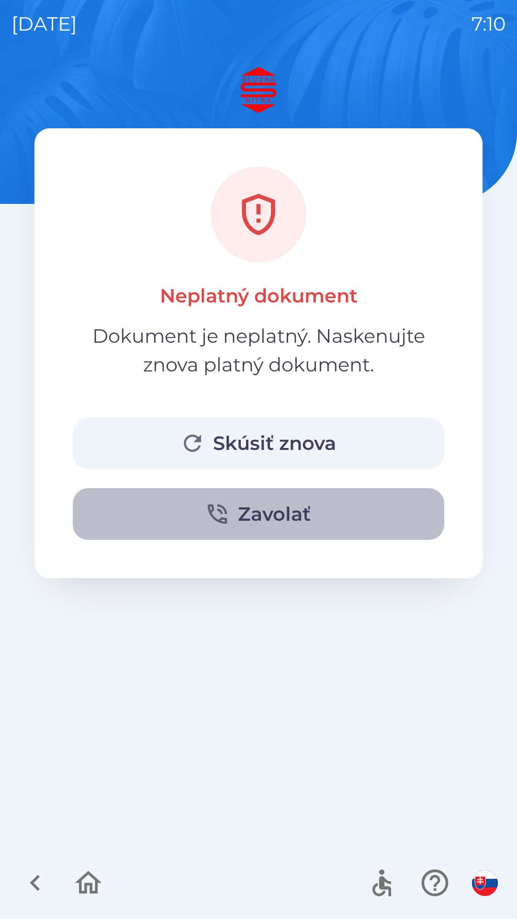
click at [221, 519] on icon "button" at bounding box center [218, 514] width 20 height 20
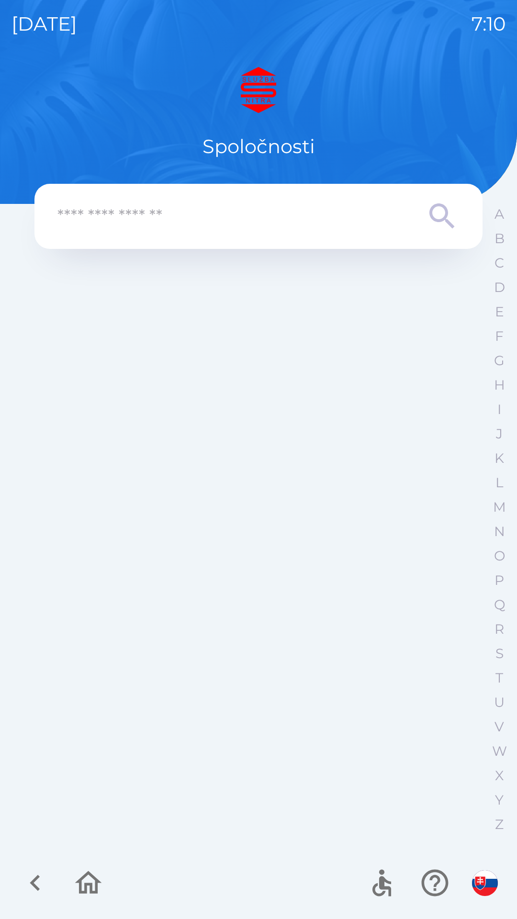
click at [192, 211] on input "text" at bounding box center [239, 216] width 364 height 26
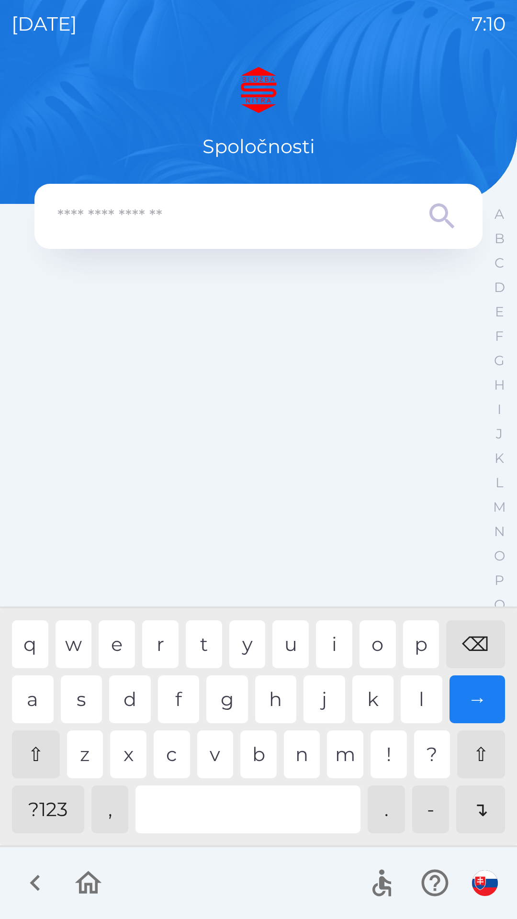
click at [439, 219] on icon at bounding box center [441, 215] width 25 height 25
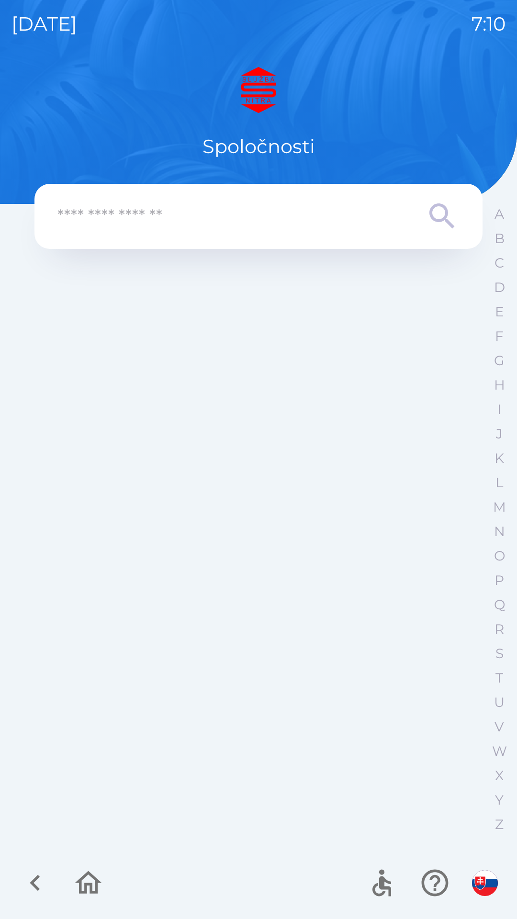
click at [444, 209] on icon at bounding box center [442, 216] width 34 height 34
click at [182, 211] on input "text" at bounding box center [239, 216] width 364 height 26
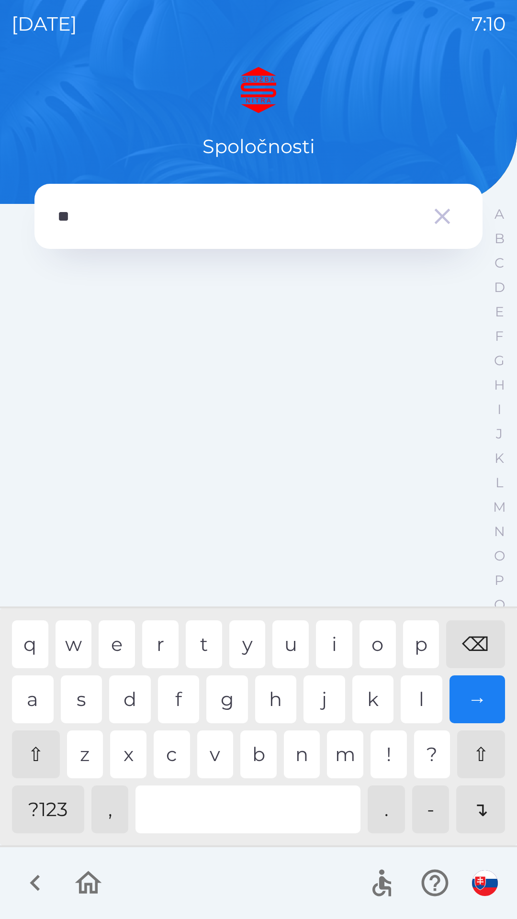
click at [421, 706] on div "l" at bounding box center [422, 699] width 42 height 48
click at [477, 702] on div "→" at bounding box center [477, 699] width 56 height 48
click at [34, 693] on div "a" at bounding box center [33, 699] width 42 height 48
click at [481, 706] on div "→" at bounding box center [477, 699] width 56 height 48
click at [303, 753] on div "n" at bounding box center [302, 754] width 36 height 48
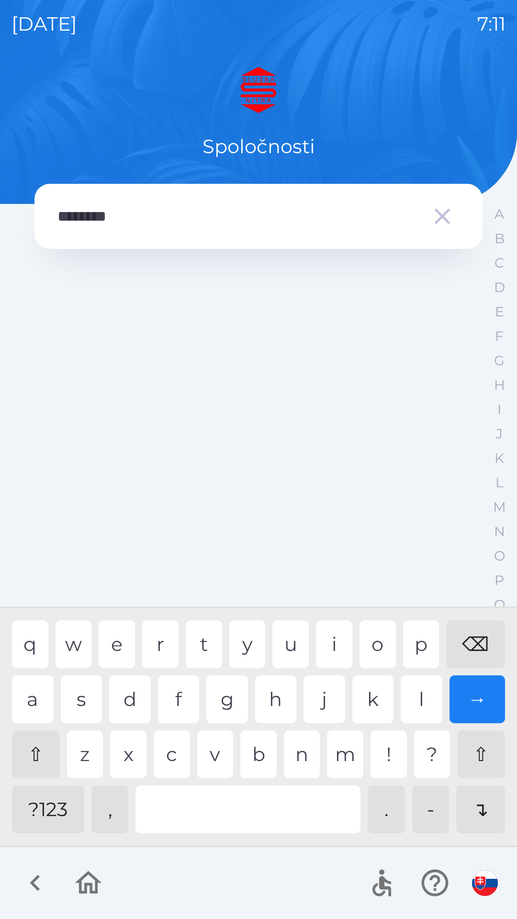
click at [334, 638] on div "i" at bounding box center [334, 644] width 36 height 48
click at [201, 640] on div "t" at bounding box center [204, 644] width 36 height 48
type input "**********"
click at [441, 218] on icon "button" at bounding box center [442, 217] width 16 height 16
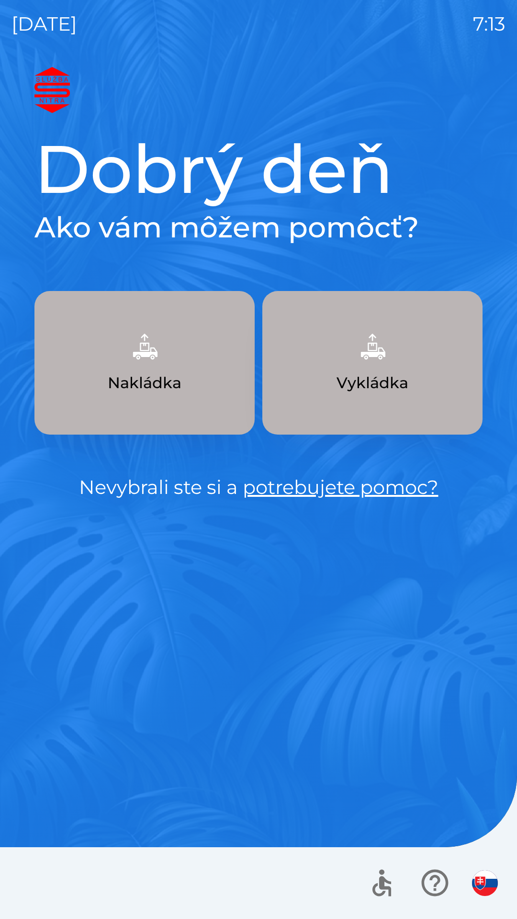
click at [362, 365] on img "button" at bounding box center [372, 346] width 42 height 42
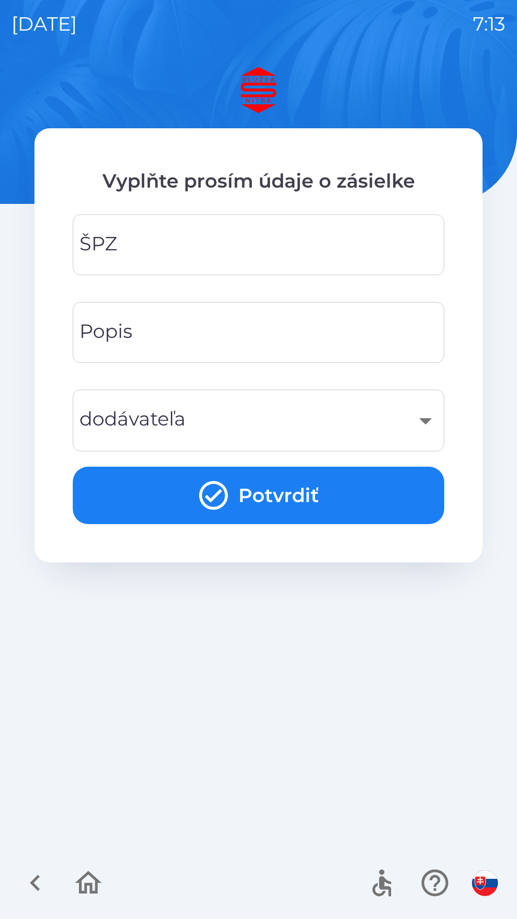
click at [217, 251] on input "ŠPZ" at bounding box center [258, 245] width 348 height 38
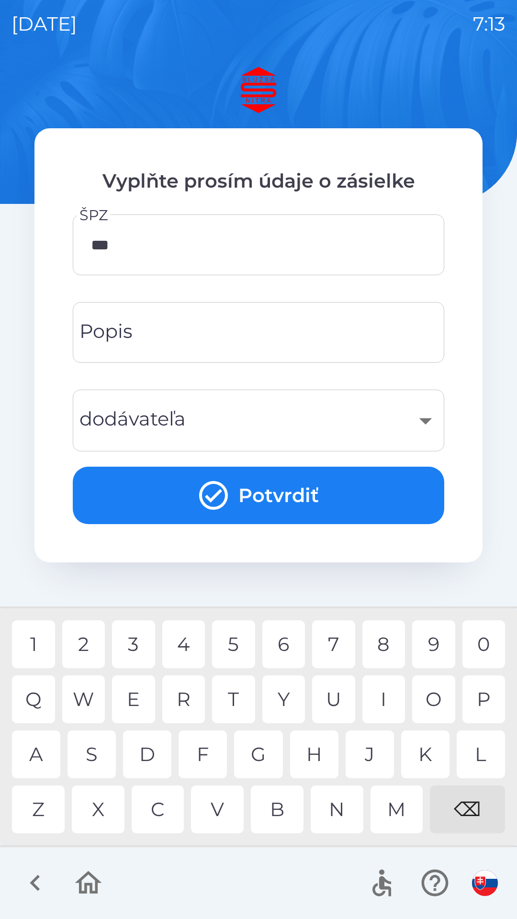
click at [183, 645] on div "4" at bounding box center [183, 644] width 43 height 48
click at [385, 642] on div "8" at bounding box center [383, 644] width 43 height 48
type input "*******"
click at [43, 748] on div "A" at bounding box center [36, 754] width 48 height 48
click at [313, 323] on input "Popis" at bounding box center [258, 332] width 348 height 38
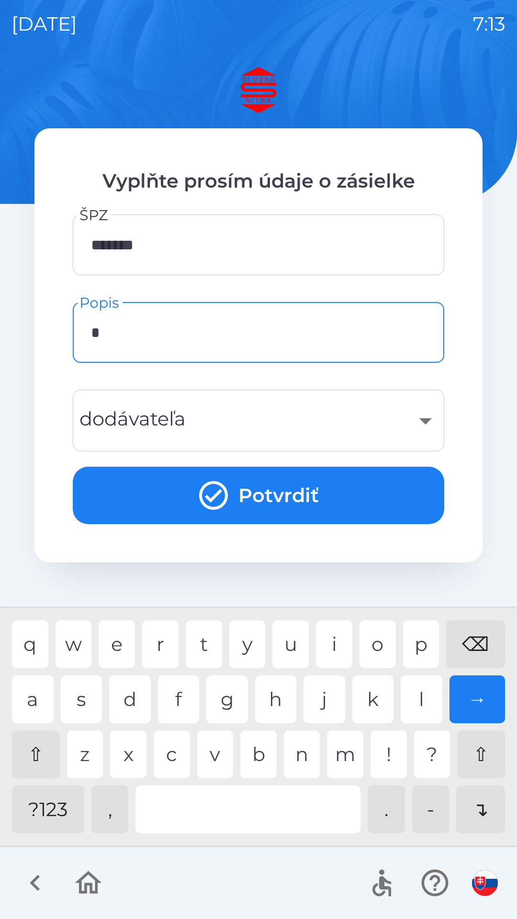
click at [187, 698] on div "f" at bounding box center [179, 699] width 42 height 48
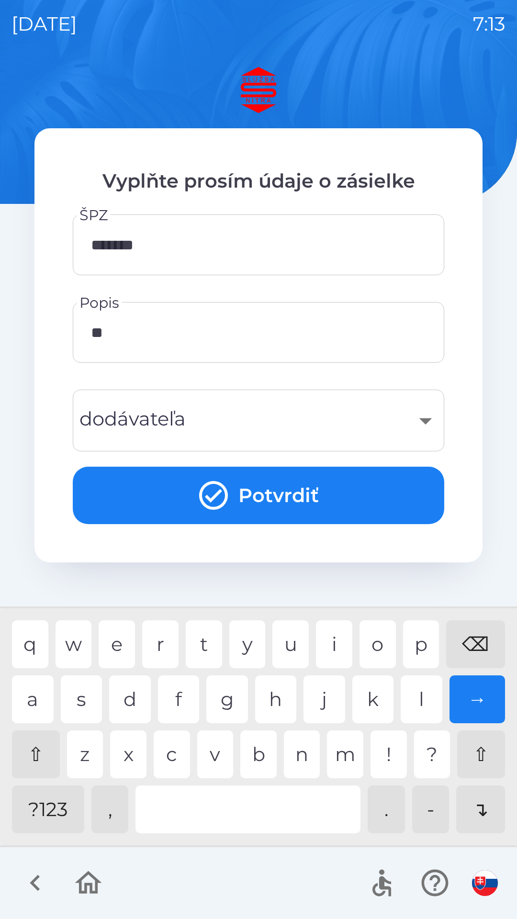
click at [332, 647] on div "i" at bounding box center [334, 644] width 36 height 48
click at [303, 748] on div "n" at bounding box center [302, 754] width 36 height 48
click at [127, 639] on div "e" at bounding box center [117, 644] width 36 height 48
click at [341, 645] on div "i" at bounding box center [334, 644] width 36 height 48
type input "********"
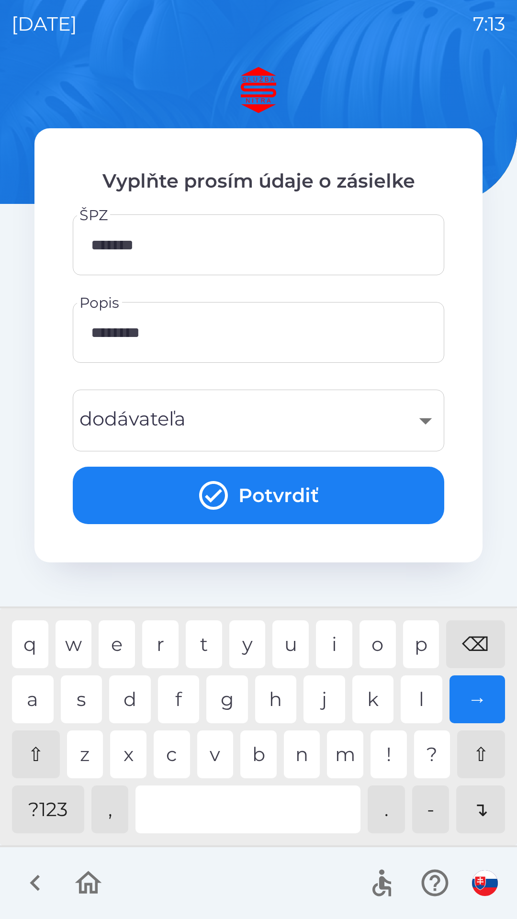
click at [273, 416] on div "​" at bounding box center [258, 420] width 348 height 39
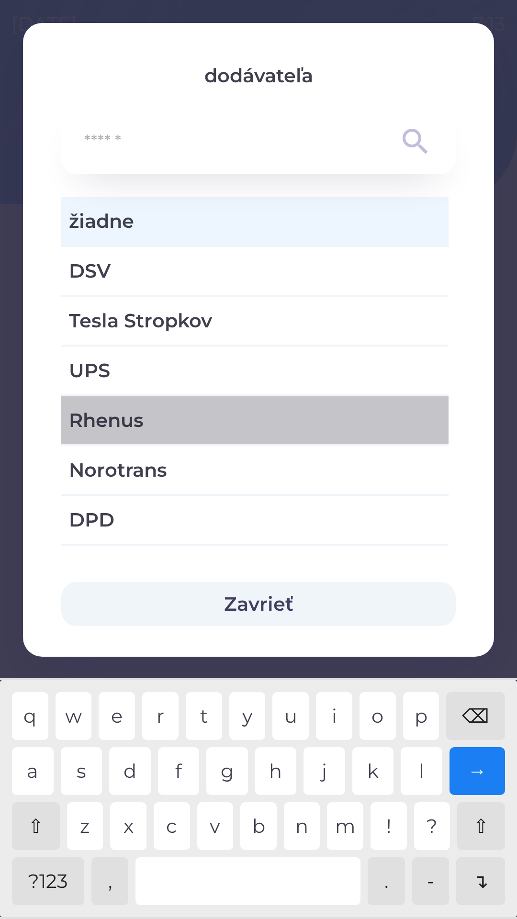
click at [272, 430] on span "Rhenus" at bounding box center [255, 420] width 372 height 29
type input "***"
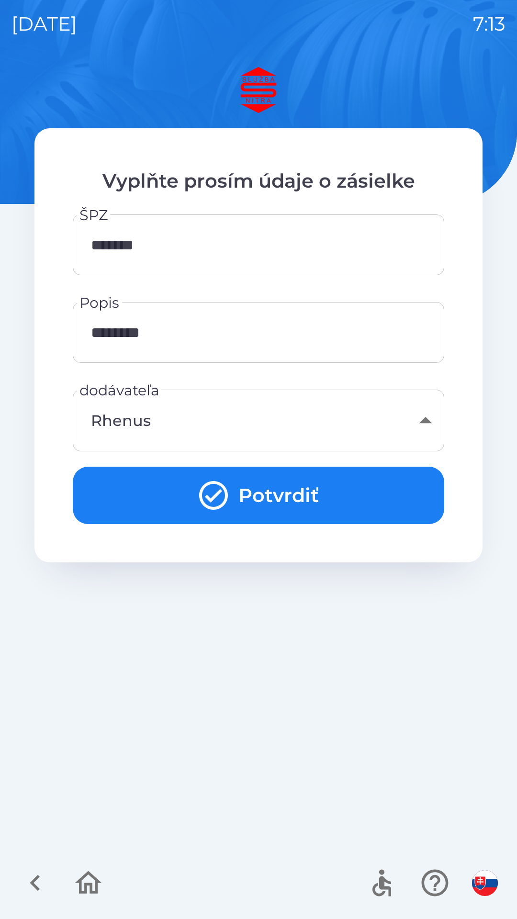
click at [345, 498] on button "Potvrdiť" at bounding box center [258, 495] width 371 height 57
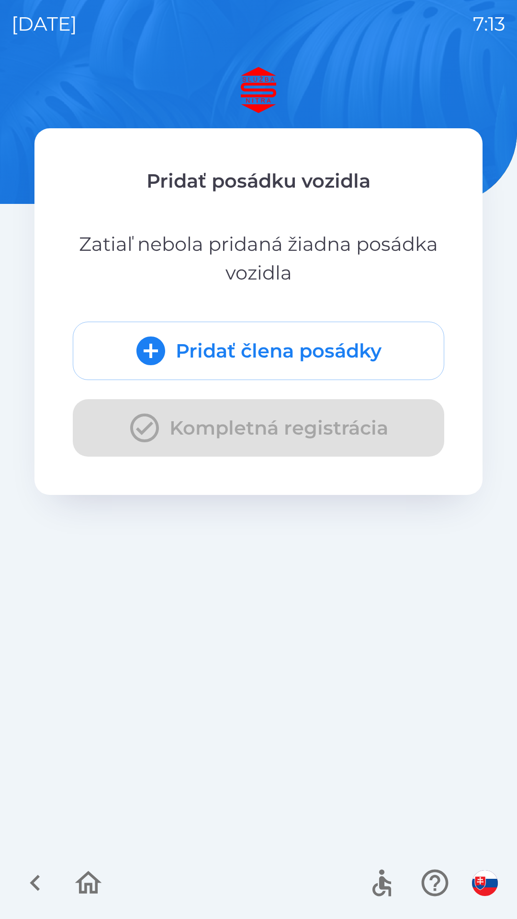
click at [345, 418] on div "Pridať člena posádky Kompletná registrácia" at bounding box center [258, 389] width 371 height 135
click at [331, 365] on button "Pridať člena posádky" at bounding box center [258, 351] width 371 height 58
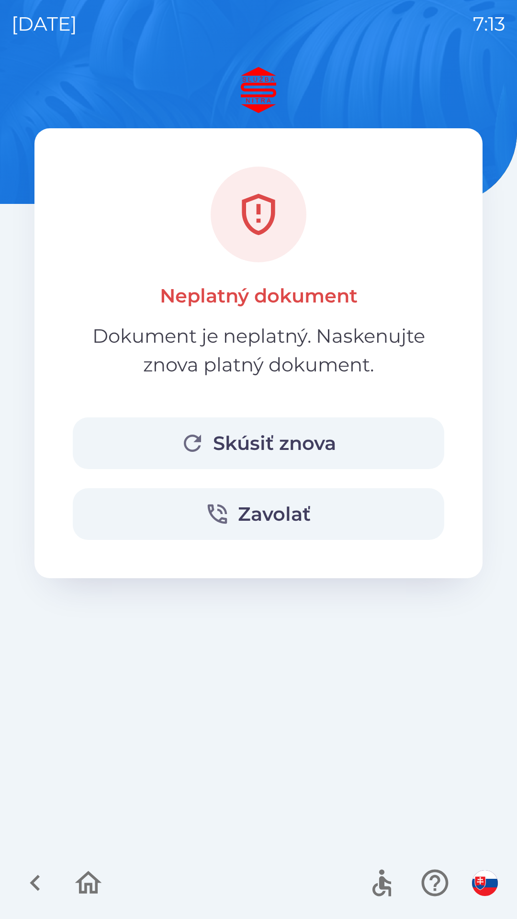
click at [323, 439] on button "Skúsiť znova" at bounding box center [258, 443] width 371 height 52
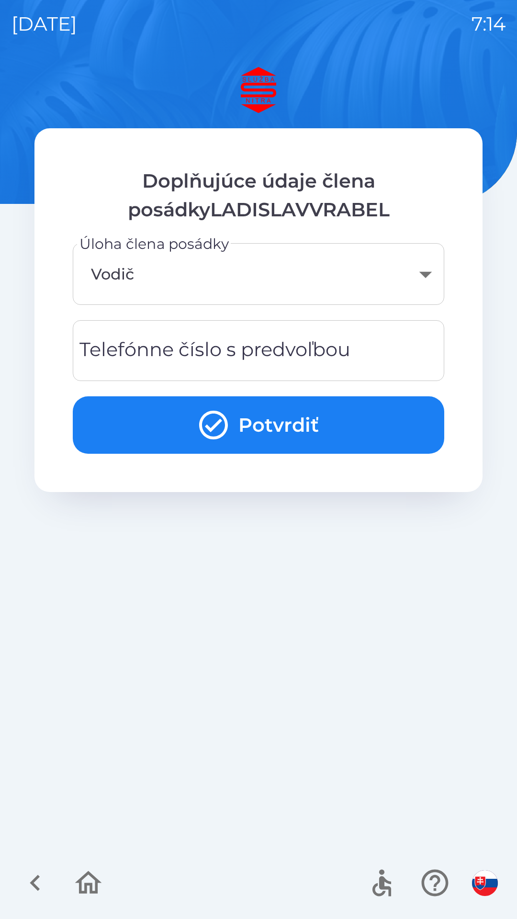
click at [377, 355] on input "Telefónne číslo s predvoľbou" at bounding box center [258, 351] width 348 height 38
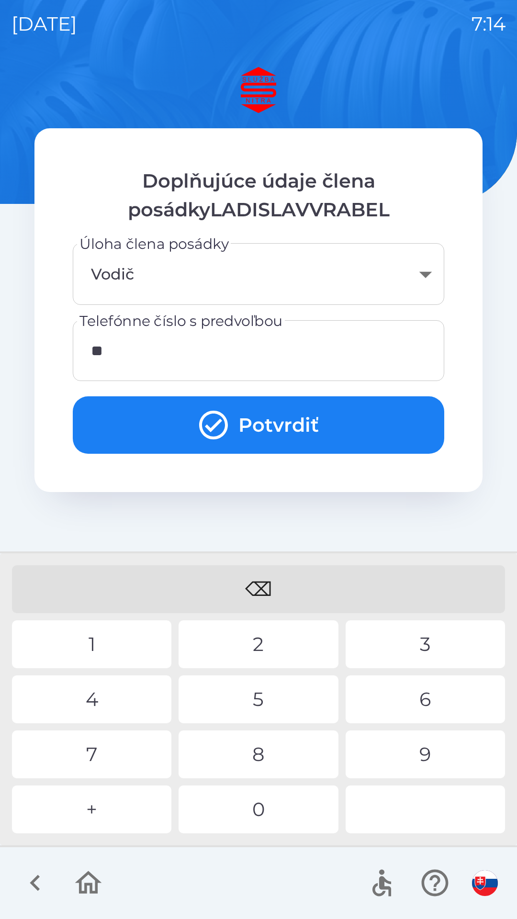
click at [145, 696] on div "4" at bounding box center [91, 699] width 159 height 48
click at [258, 810] on div "0" at bounding box center [257, 809] width 159 height 48
click at [99, 751] on div "7" at bounding box center [91, 754] width 159 height 48
click at [419, 650] on div "3" at bounding box center [424, 644] width 159 height 48
type input "**********"
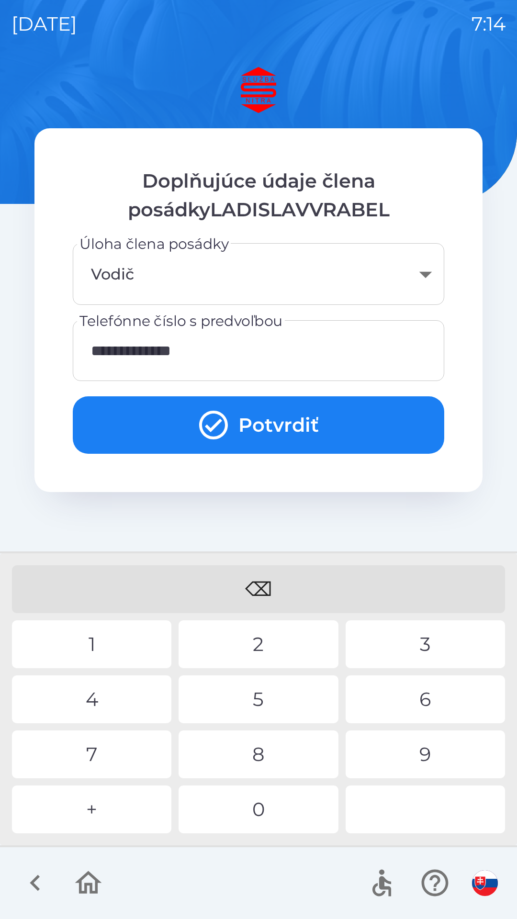
click at [217, 429] on icon "submit" at bounding box center [213, 425] width 34 height 34
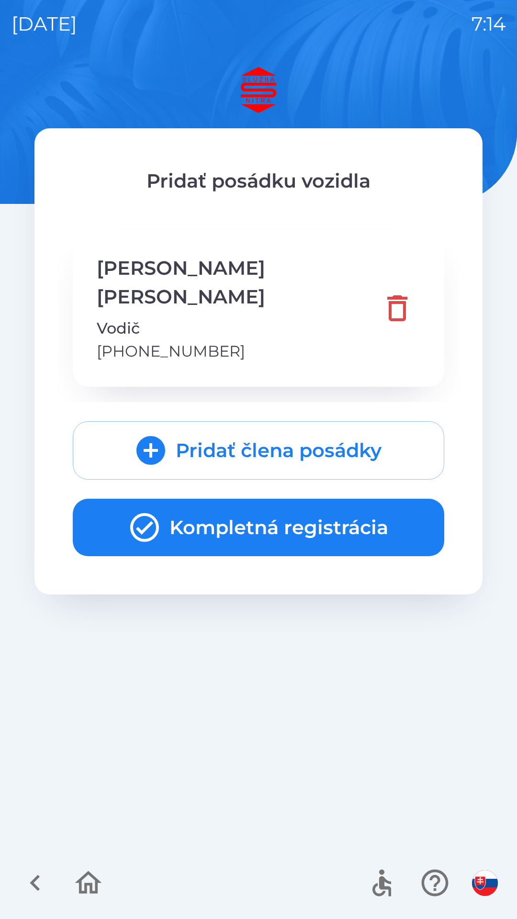
click at [400, 499] on button "Kompletná registrácia" at bounding box center [258, 527] width 371 height 57
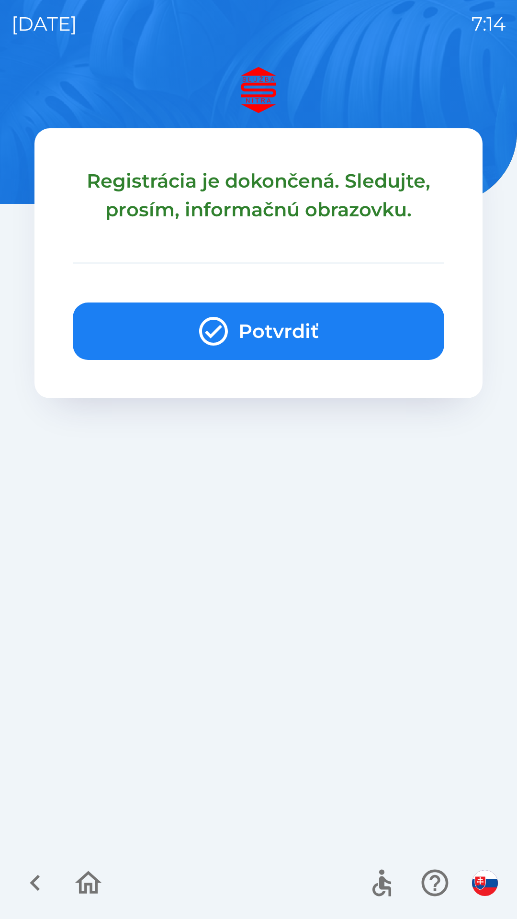
click at [375, 321] on button "Potvrdiť" at bounding box center [258, 330] width 371 height 57
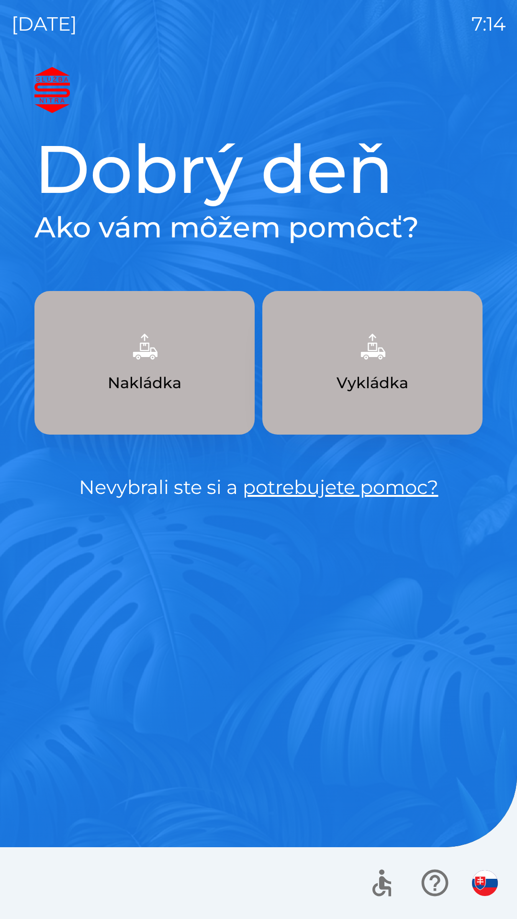
click at [161, 365] on img "button" at bounding box center [144, 346] width 42 height 42
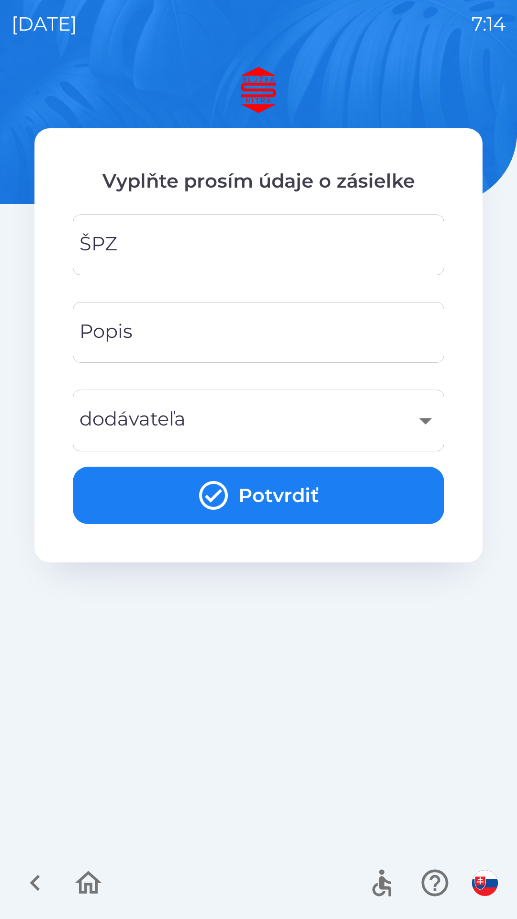
click at [255, 246] on input "ŠPZ" at bounding box center [258, 245] width 348 height 38
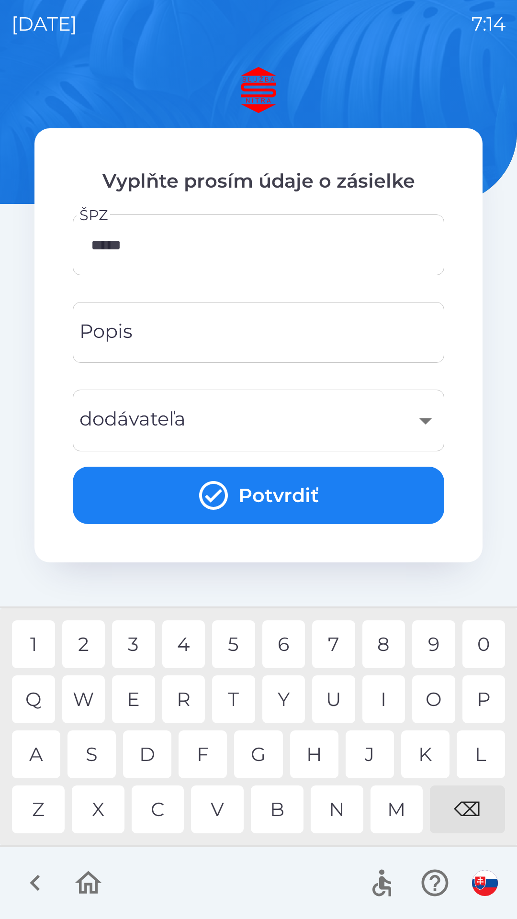
click at [467, 641] on div "0" at bounding box center [483, 644] width 43 height 48
type input "*******"
click at [390, 689] on div "I" at bounding box center [383, 699] width 43 height 48
click at [301, 326] on input "Popis" at bounding box center [258, 332] width 348 height 38
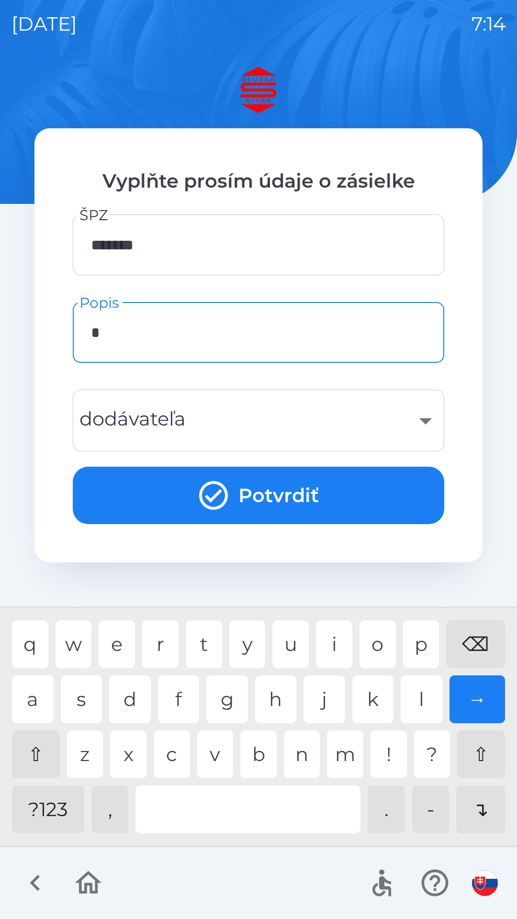
click at [180, 699] on div "f" at bounding box center [179, 699] width 42 height 48
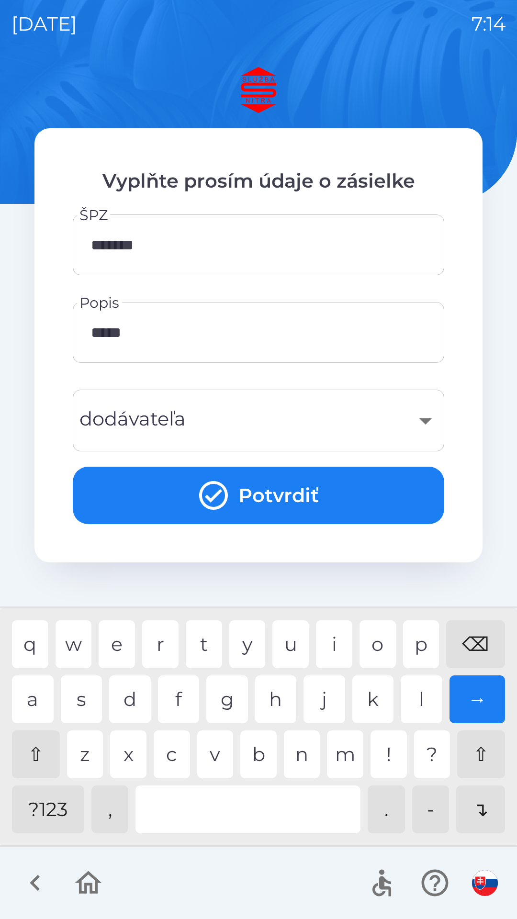
type input "******"
click at [318, 409] on div "​" at bounding box center [258, 420] width 348 height 39
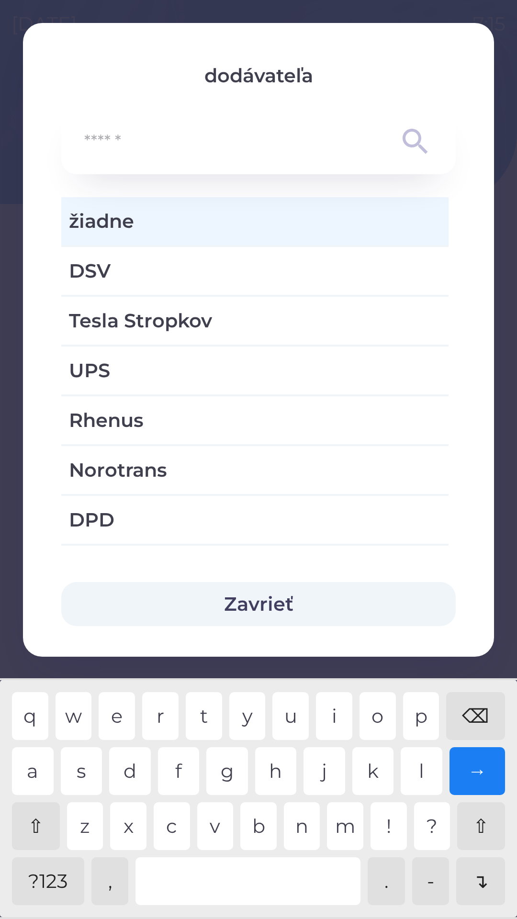
click at [232, 150] on input "text" at bounding box center [239, 142] width 310 height 26
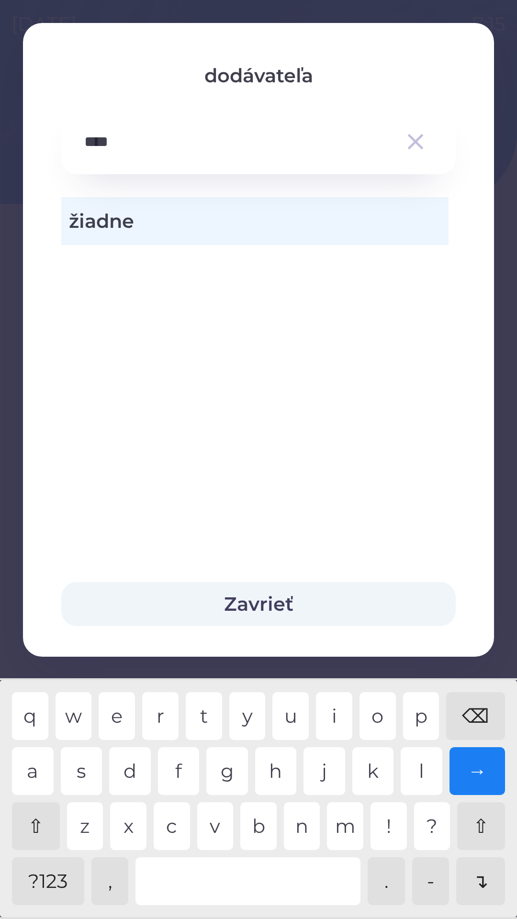
click at [160, 714] on div "r" at bounding box center [160, 716] width 36 height 48
click at [91, 714] on div "w" at bounding box center [74, 716] width 36 height 48
click at [120, 713] on div "e" at bounding box center [117, 716] width 36 height 48
type input "**********"
click at [314, 258] on div "žiadne" at bounding box center [258, 362] width 471 height 377
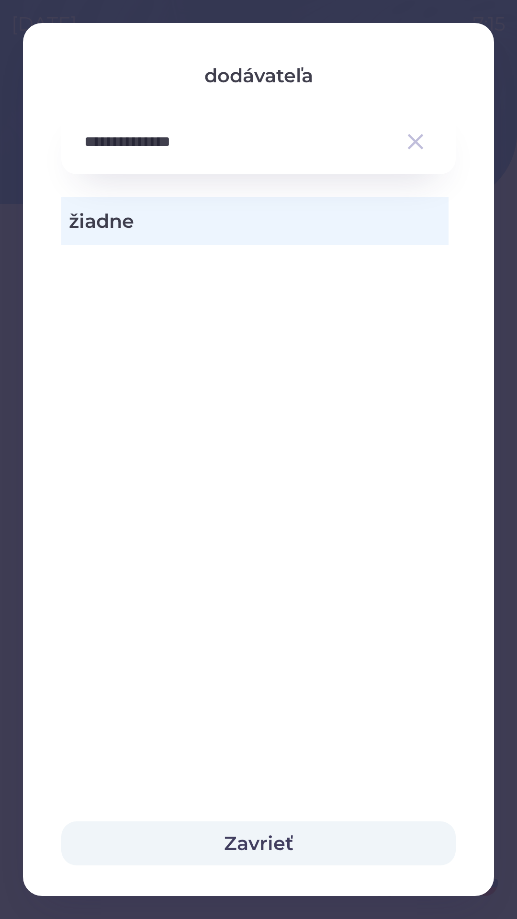
click at [301, 832] on button "Zavrieť" at bounding box center [258, 843] width 394 height 44
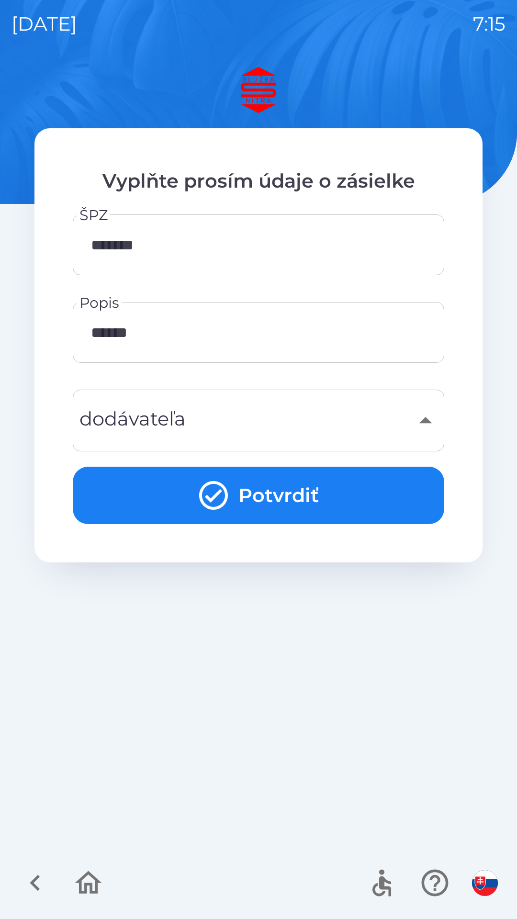
click at [334, 409] on div "​" at bounding box center [258, 420] width 348 height 39
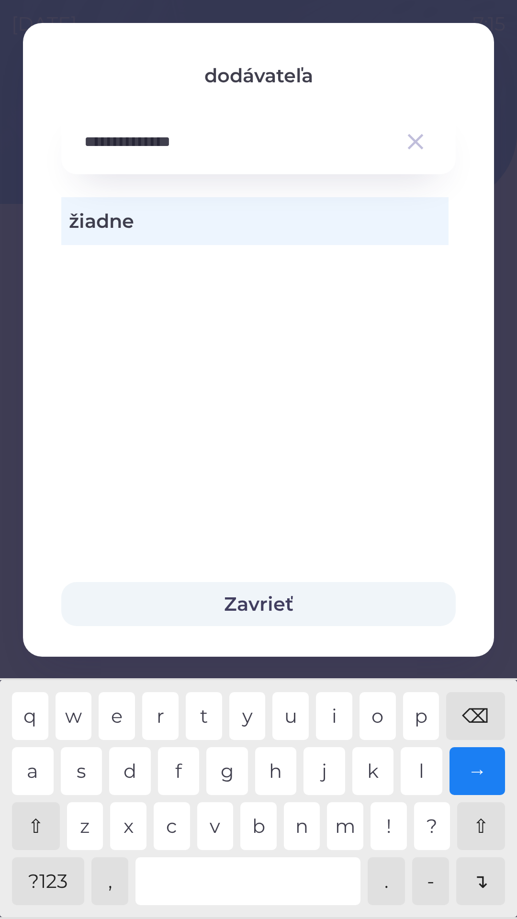
click at [409, 140] on icon "button" at bounding box center [415, 141] width 27 height 27
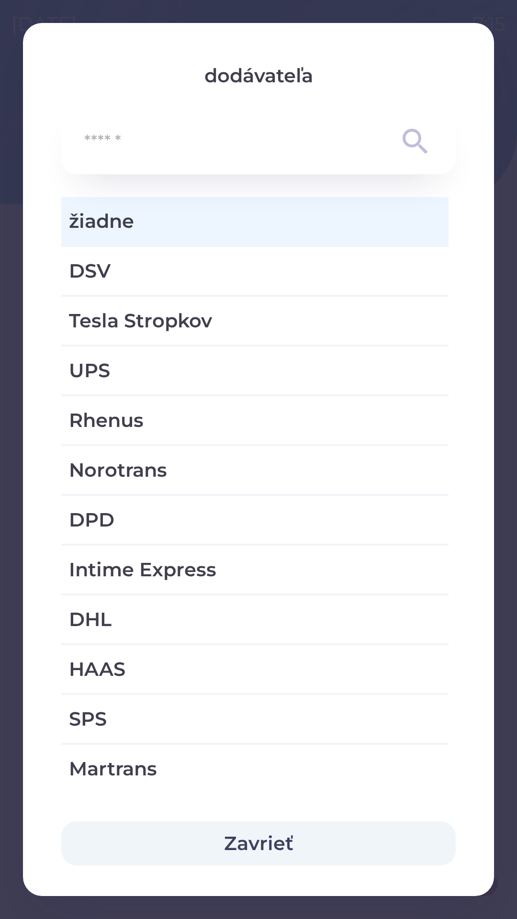
click at [259, 226] on span "žiadne" at bounding box center [255, 221] width 372 height 29
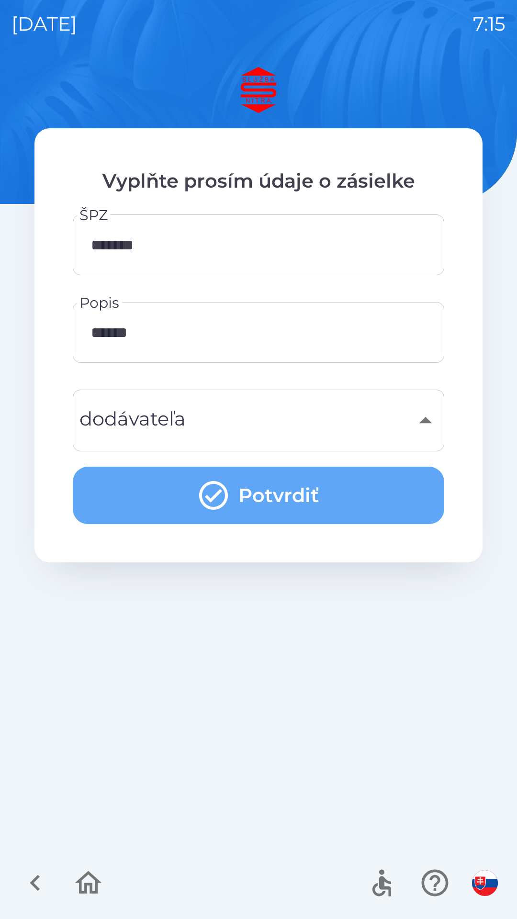
click at [355, 495] on button "Potvrdiť" at bounding box center [258, 495] width 371 height 57
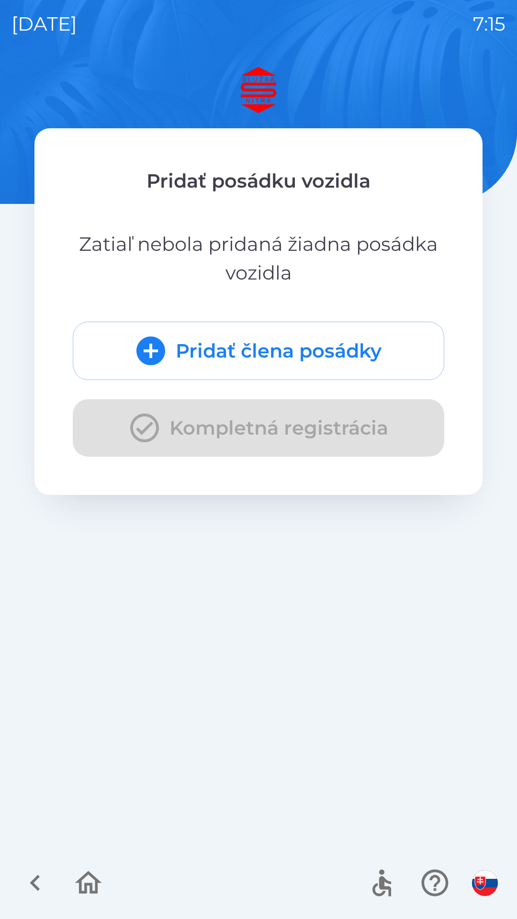
click at [329, 340] on button "Pridať člena posádky" at bounding box center [258, 351] width 371 height 58
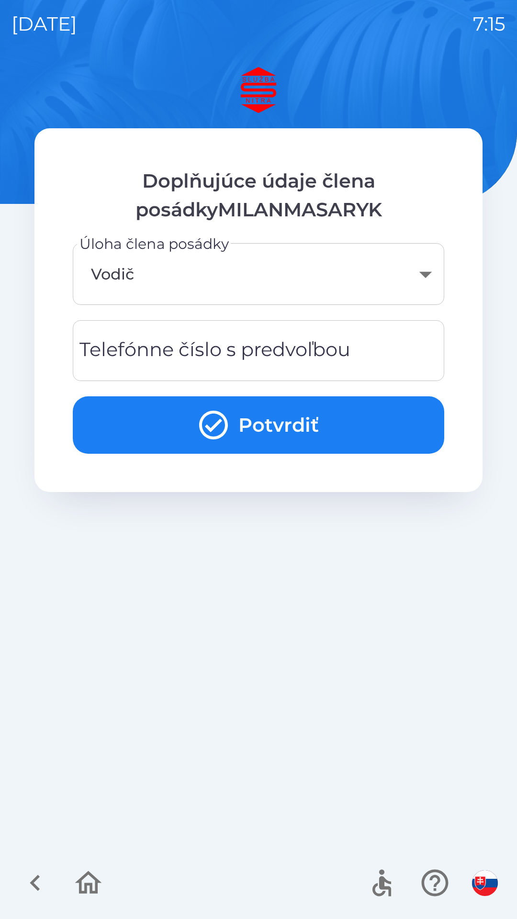
click at [361, 340] on input "Telefónne číslo s predvoľbou" at bounding box center [258, 351] width 348 height 38
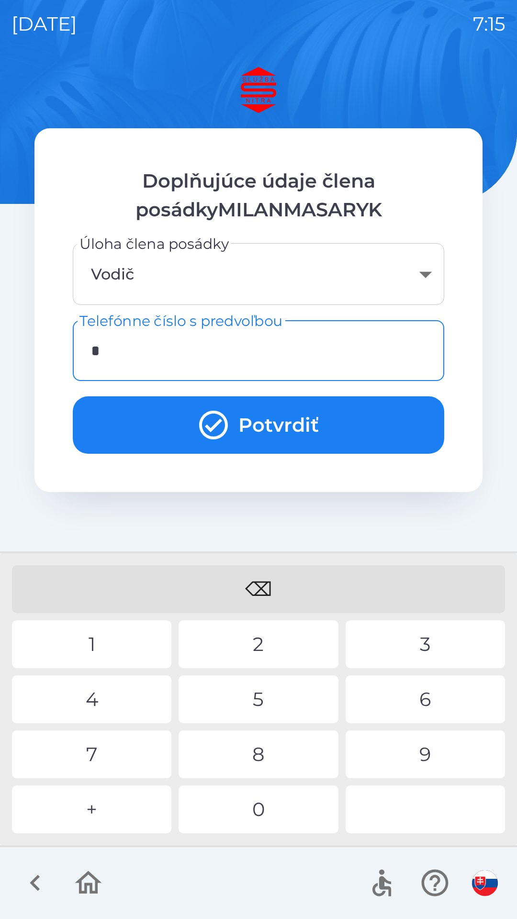
click at [143, 804] on div "+" at bounding box center [91, 809] width 159 height 48
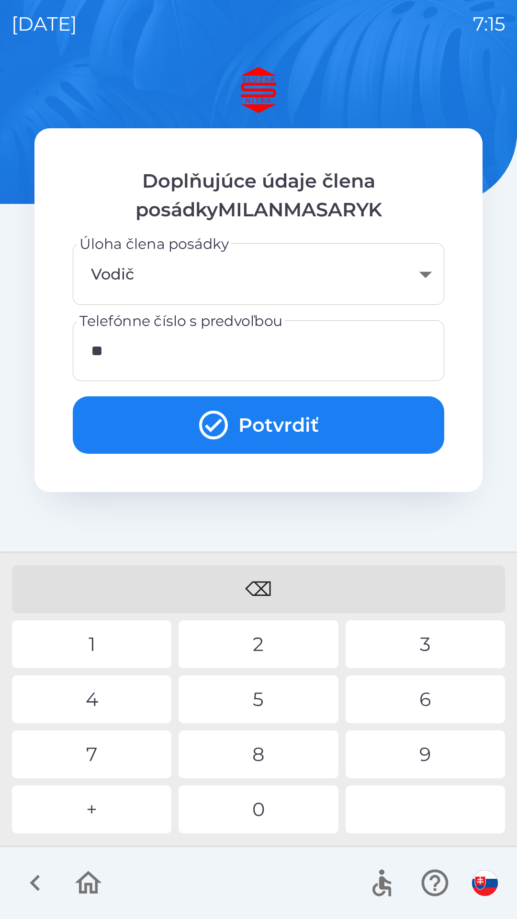
click at [130, 699] on div "4" at bounding box center [91, 699] width 159 height 48
click at [252, 645] on div "2" at bounding box center [257, 644] width 159 height 48
click at [145, 623] on div "1" at bounding box center [91, 644] width 159 height 48
click at [135, 633] on div "1" at bounding box center [91, 644] width 159 height 48
click at [284, 791] on div "0" at bounding box center [257, 809] width 159 height 48
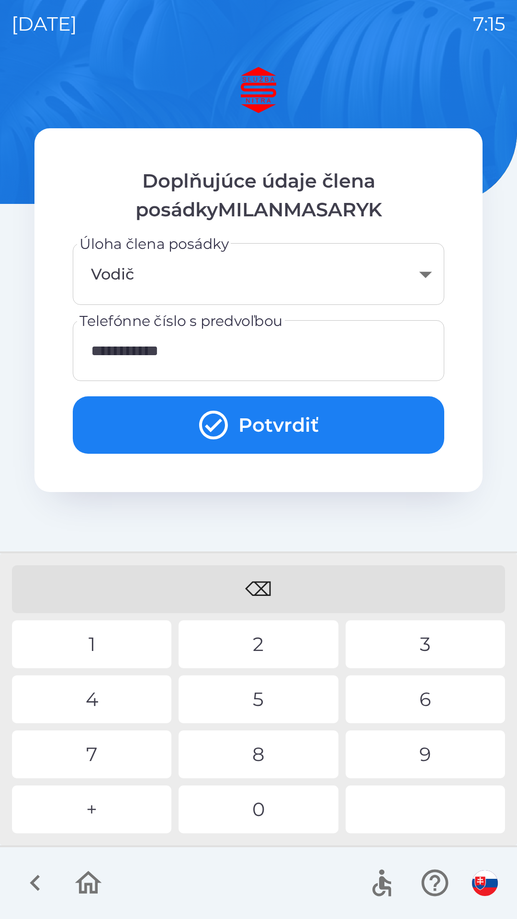
click at [413, 745] on div "9" at bounding box center [424, 754] width 159 height 48
type input "**********"
click at [329, 424] on button "Potvrdiť" at bounding box center [258, 424] width 371 height 57
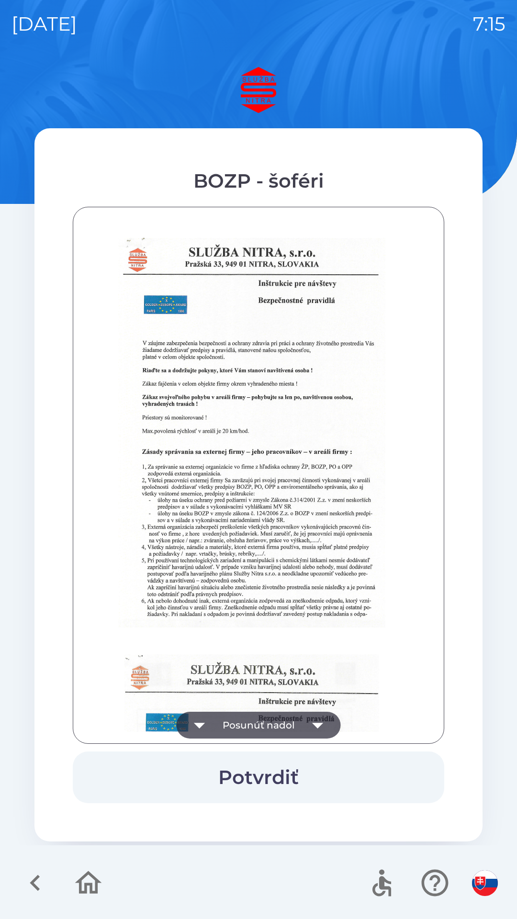
click at [312, 720] on icon "button" at bounding box center [317, 725] width 27 height 27
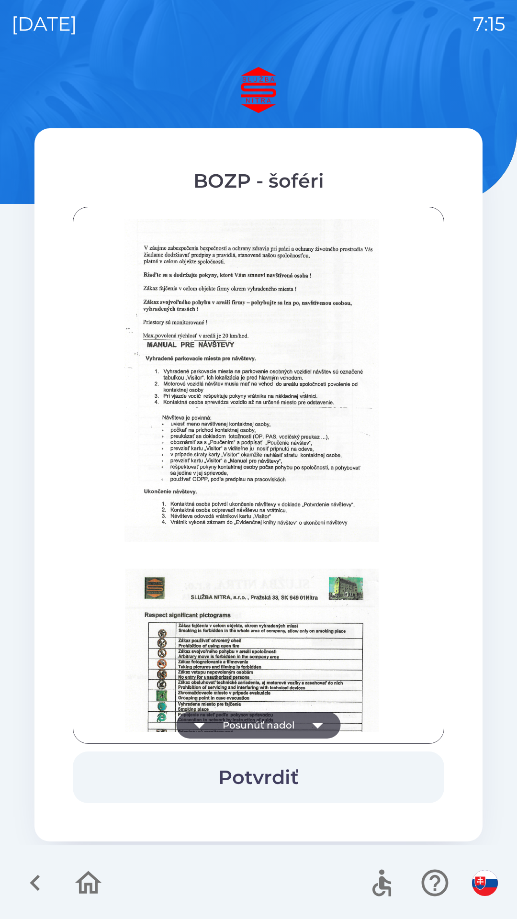
click at [318, 726] on icon "button" at bounding box center [317, 726] width 11 height 6
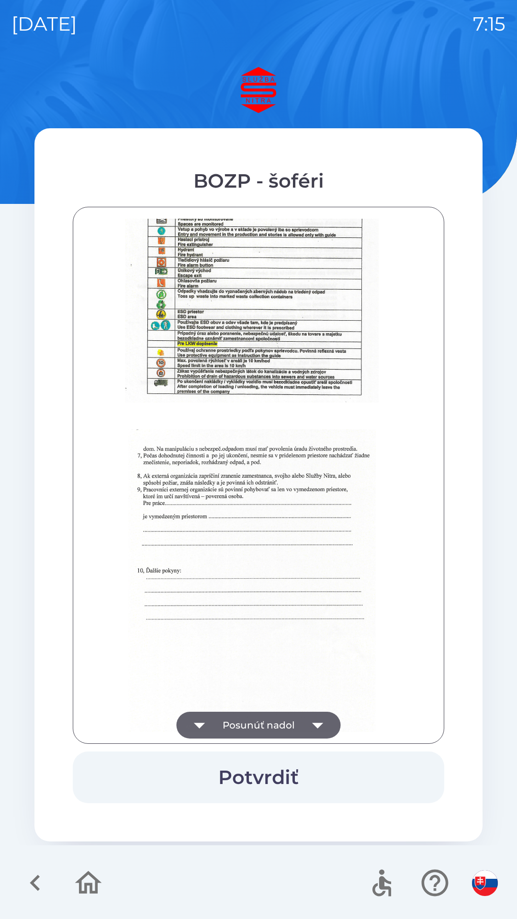
click at [315, 720] on icon "button" at bounding box center [317, 725] width 27 height 27
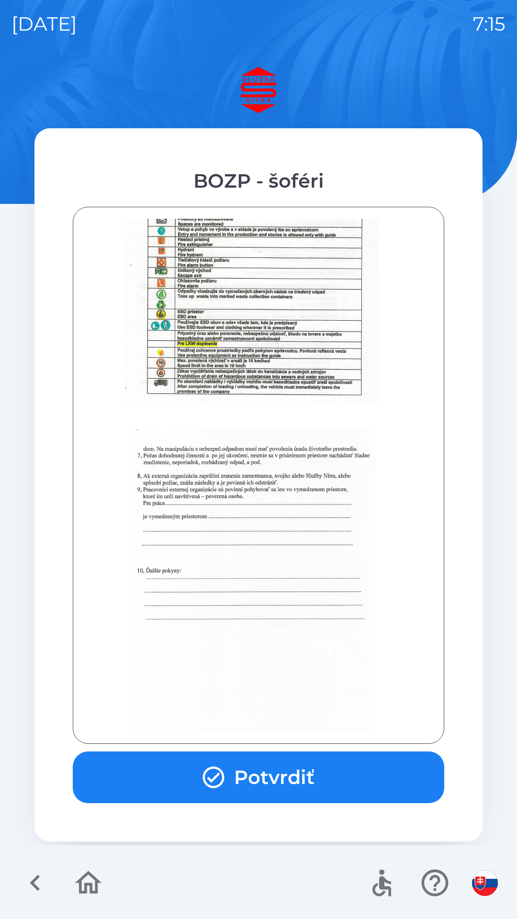
scroll to position [1072, 0]
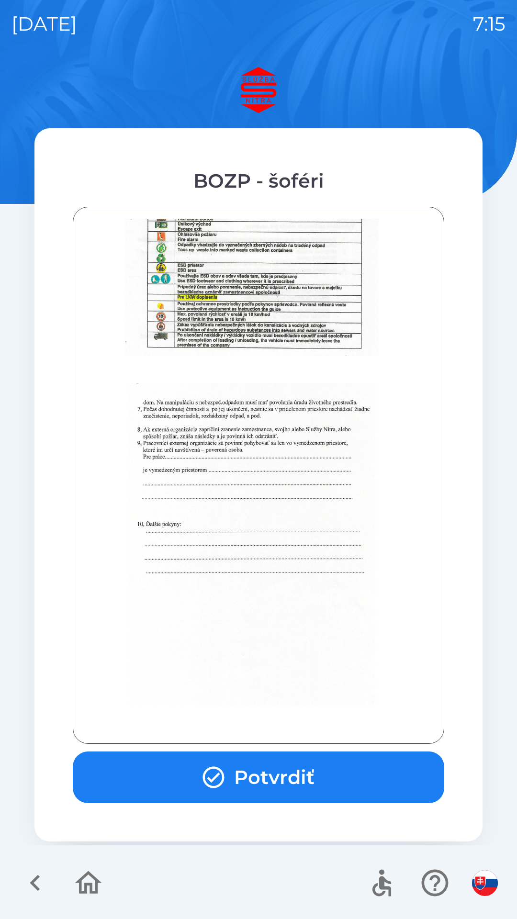
click at [319, 720] on div at bounding box center [258, 475] width 347 height 513
click at [312, 785] on button "Potvrdiť" at bounding box center [258, 777] width 371 height 52
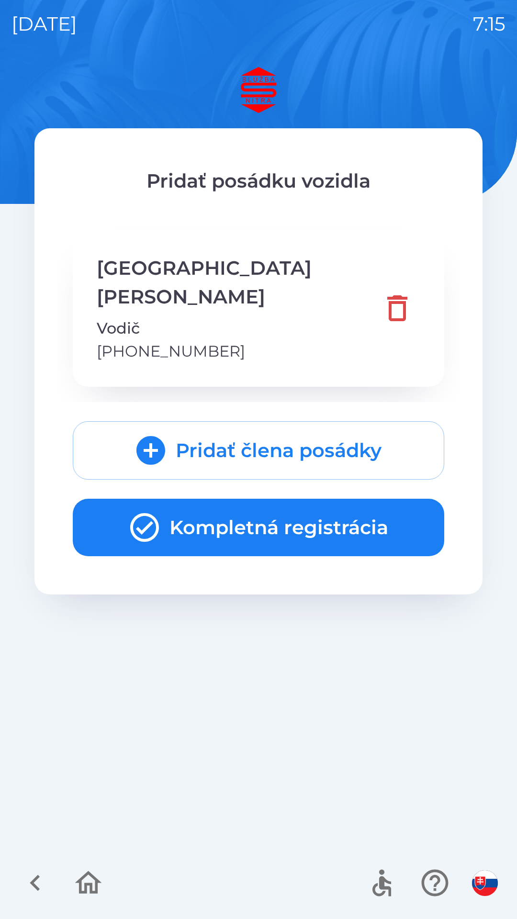
click at [347, 499] on button "Kompletná registrácia" at bounding box center [258, 527] width 371 height 57
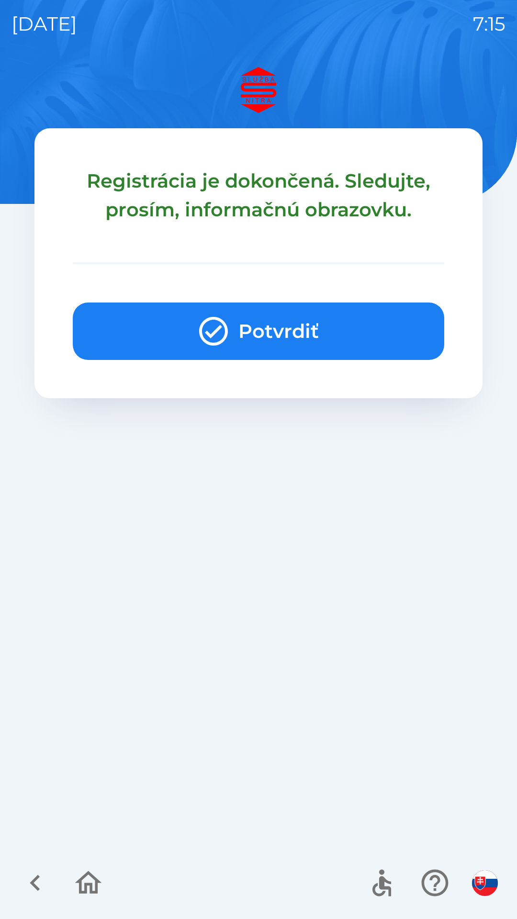
click at [351, 309] on button "Potvrdiť" at bounding box center [258, 330] width 371 height 57
